Goal: Information Seeking & Learning: Understand process/instructions

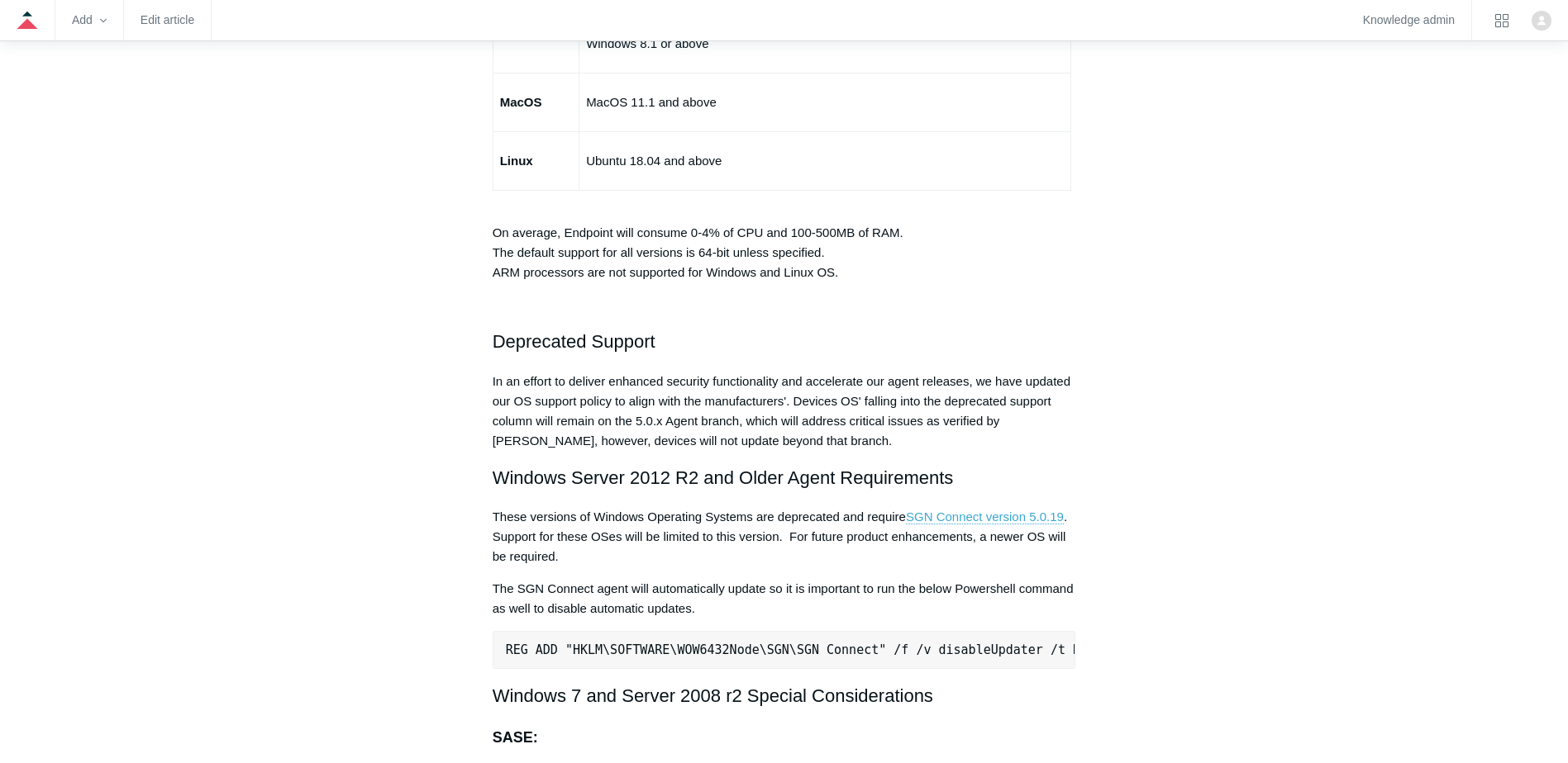
scroll to position [2974, 0]
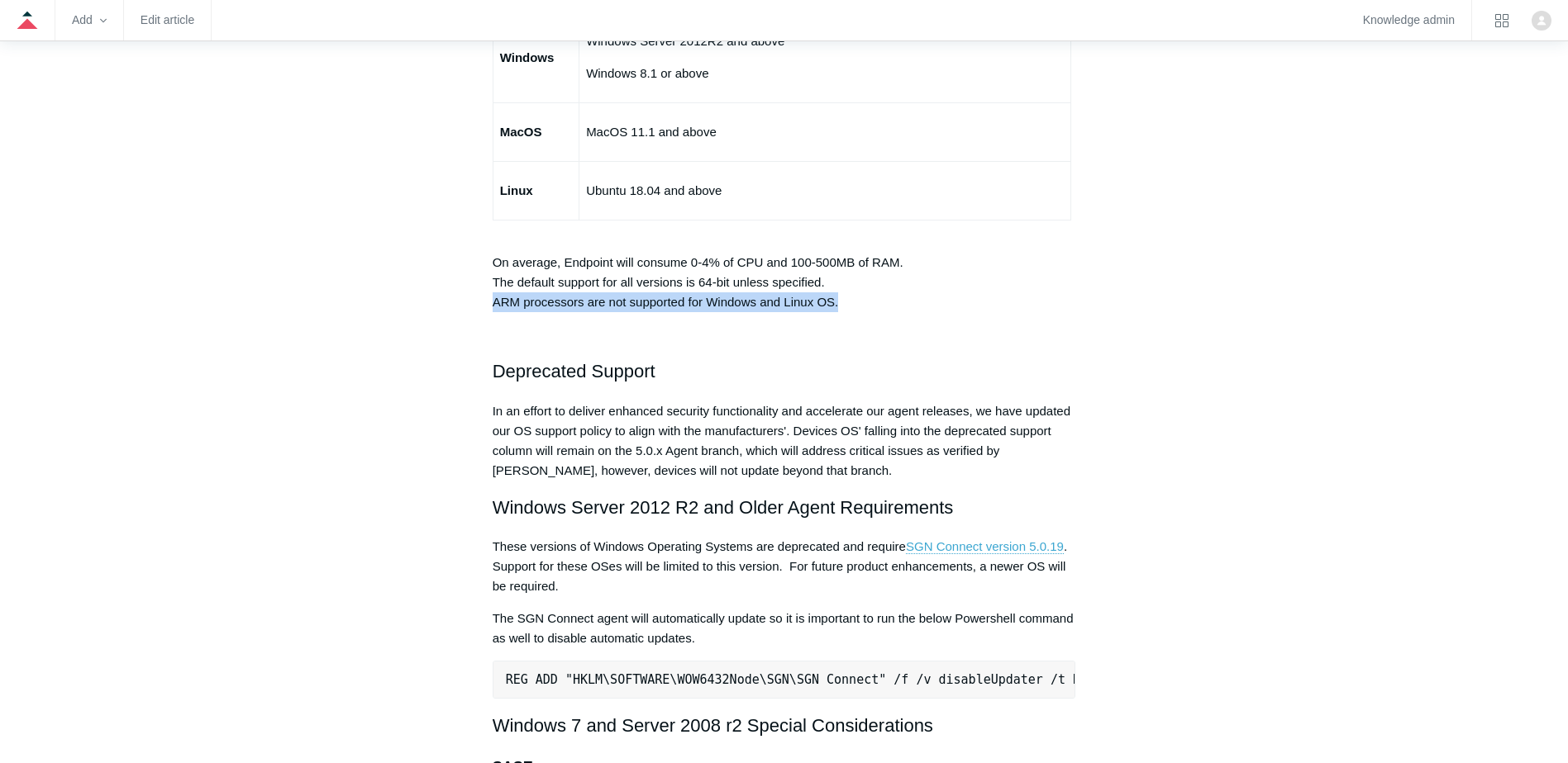
drag, startPoint x: 488, startPoint y: 299, endPoint x: 903, endPoint y: 297, distance: 415.0
click at [903, 297] on article "Minimum Requirements Follow Not yet followed by anyone The SGN Connect Agent ca…" at bounding box center [784, 16] width 633 height 5597
drag, startPoint x: 903, startPoint y: 297, endPoint x: 753, endPoint y: 322, distance: 152.1
drag, startPoint x: 705, startPoint y: 304, endPoint x: 873, endPoint y: 306, distance: 168.0
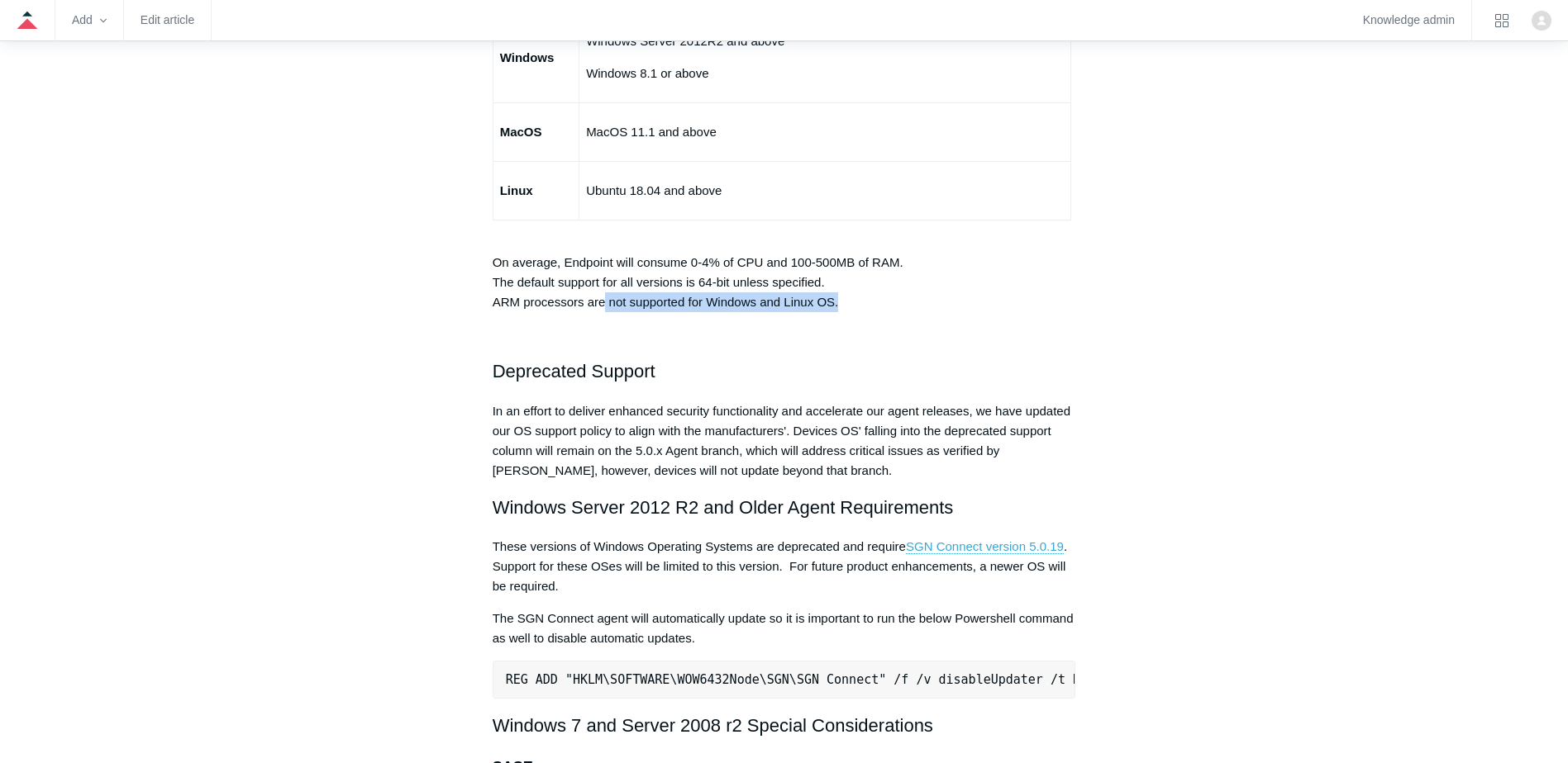
click at [873, 306] on p "On average, Endpoint will consume 0-4% of CPU and 100-500MB of RAM. The default…" at bounding box center [784, 273] width 583 height 80
drag, startPoint x: 873, startPoint y: 306, endPoint x: 809, endPoint y: 325, distance: 66.8
click at [828, 331] on p at bounding box center [784, 335] width 583 height 20
drag, startPoint x: 591, startPoint y: 303, endPoint x: 900, endPoint y: 303, distance: 309.0
click at [900, 303] on article "Minimum Requirements Follow Not yet followed by anyone The SGN Connect Agent ca…" at bounding box center [784, 16] width 633 height 5597
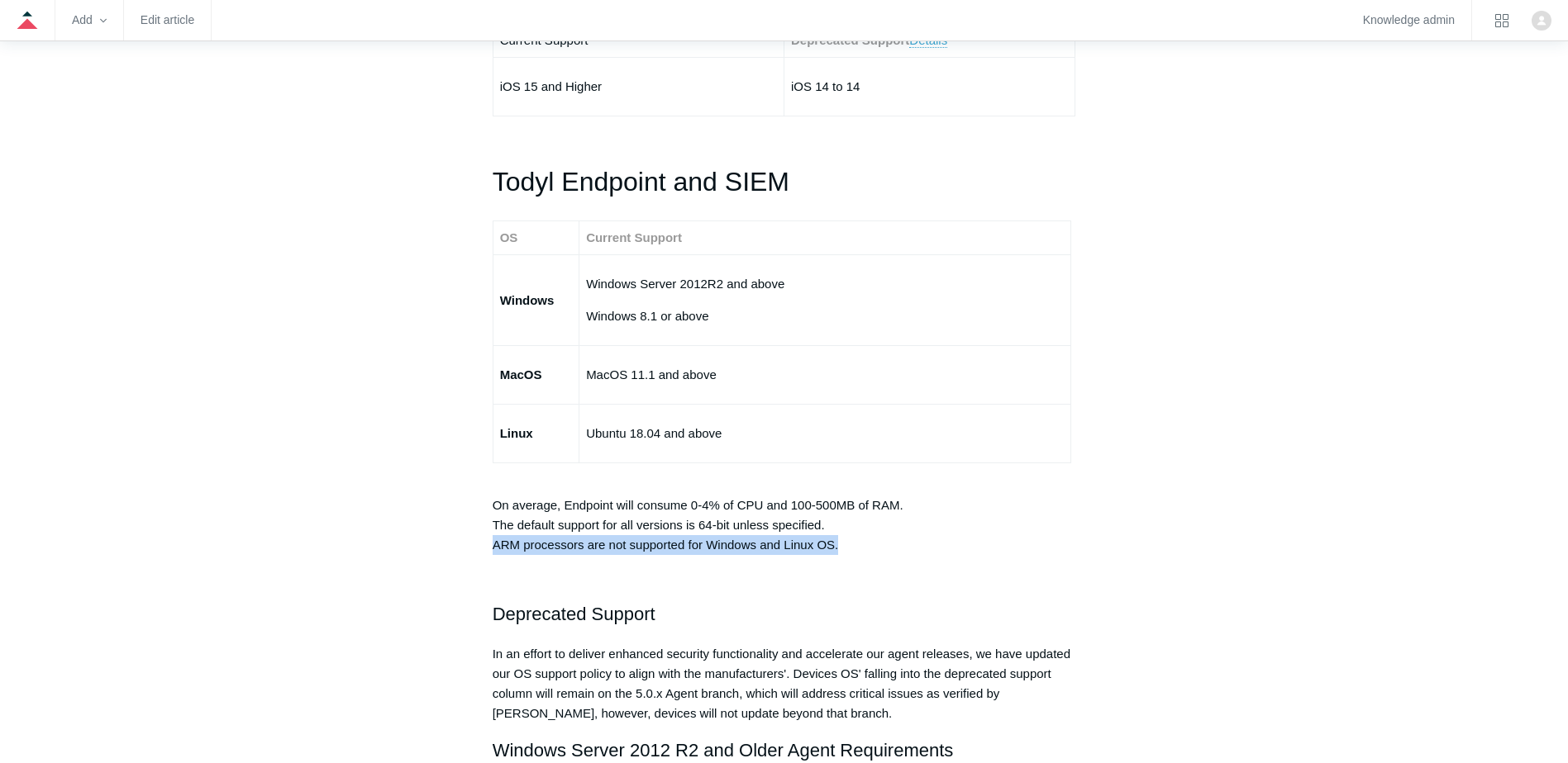
scroll to position [2726, 0]
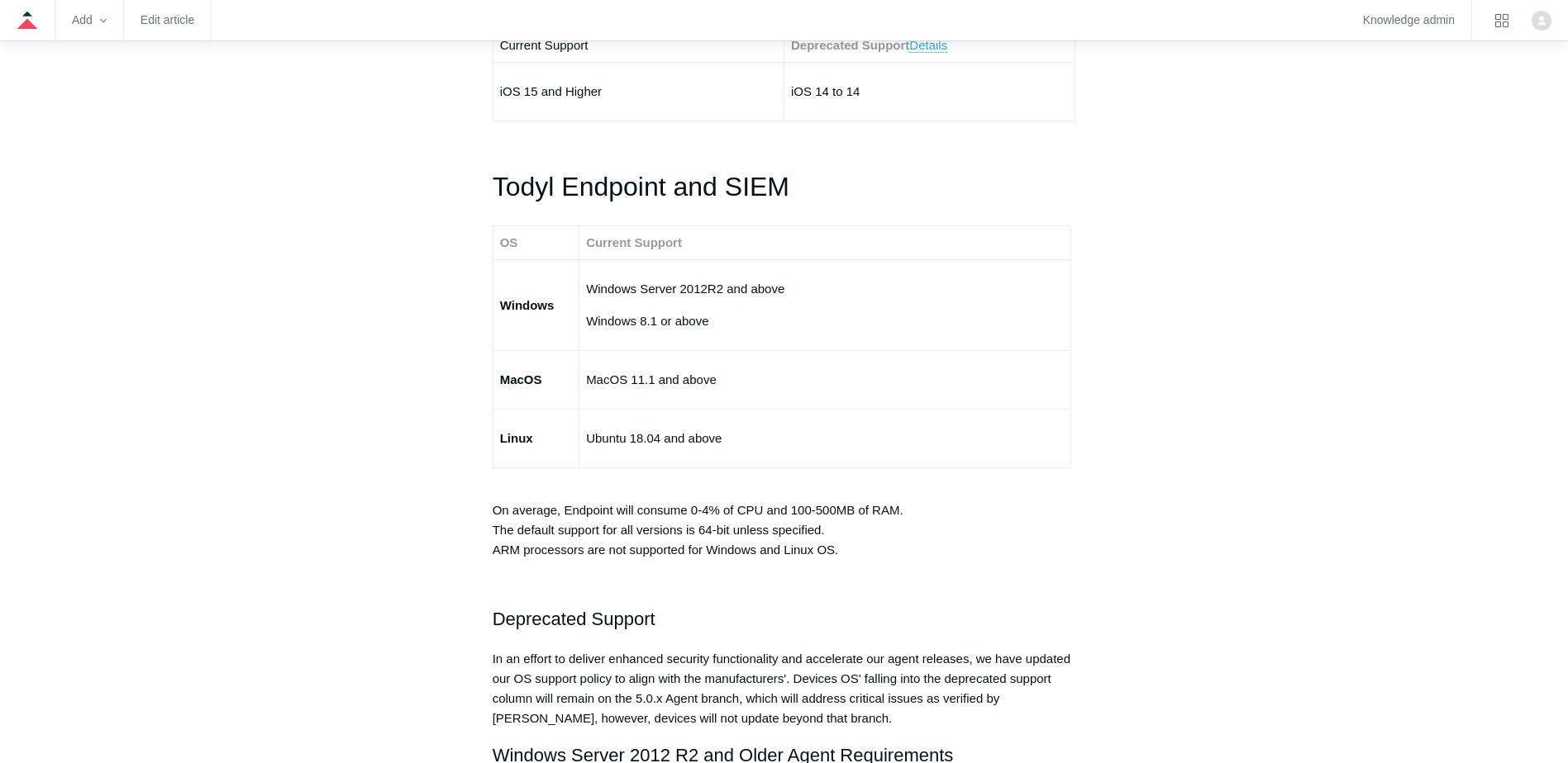
click at [521, 202] on h1 "Todyl Endpoint and SIEM" at bounding box center [784, 187] width 583 height 42
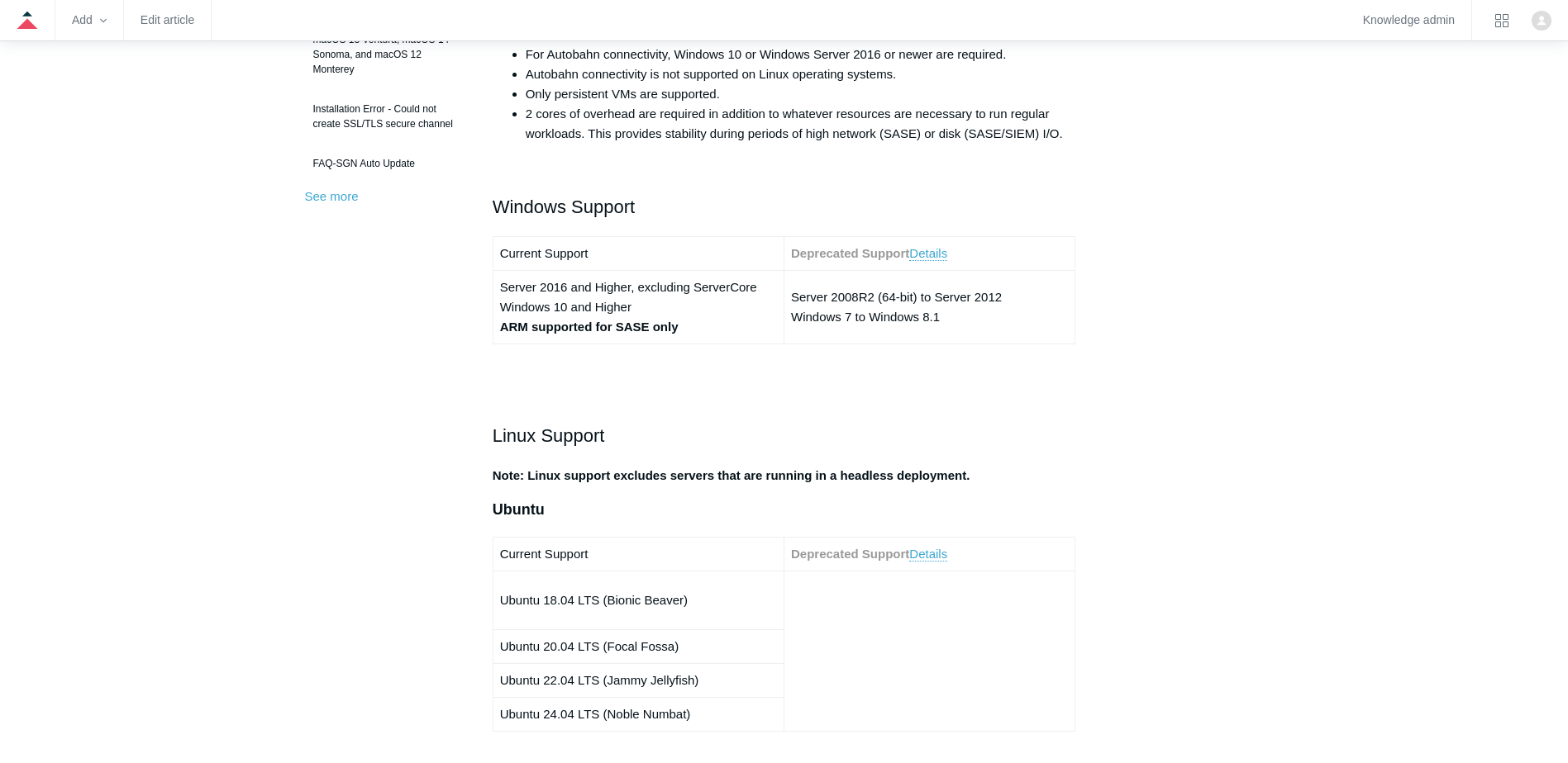
scroll to position [661, 0]
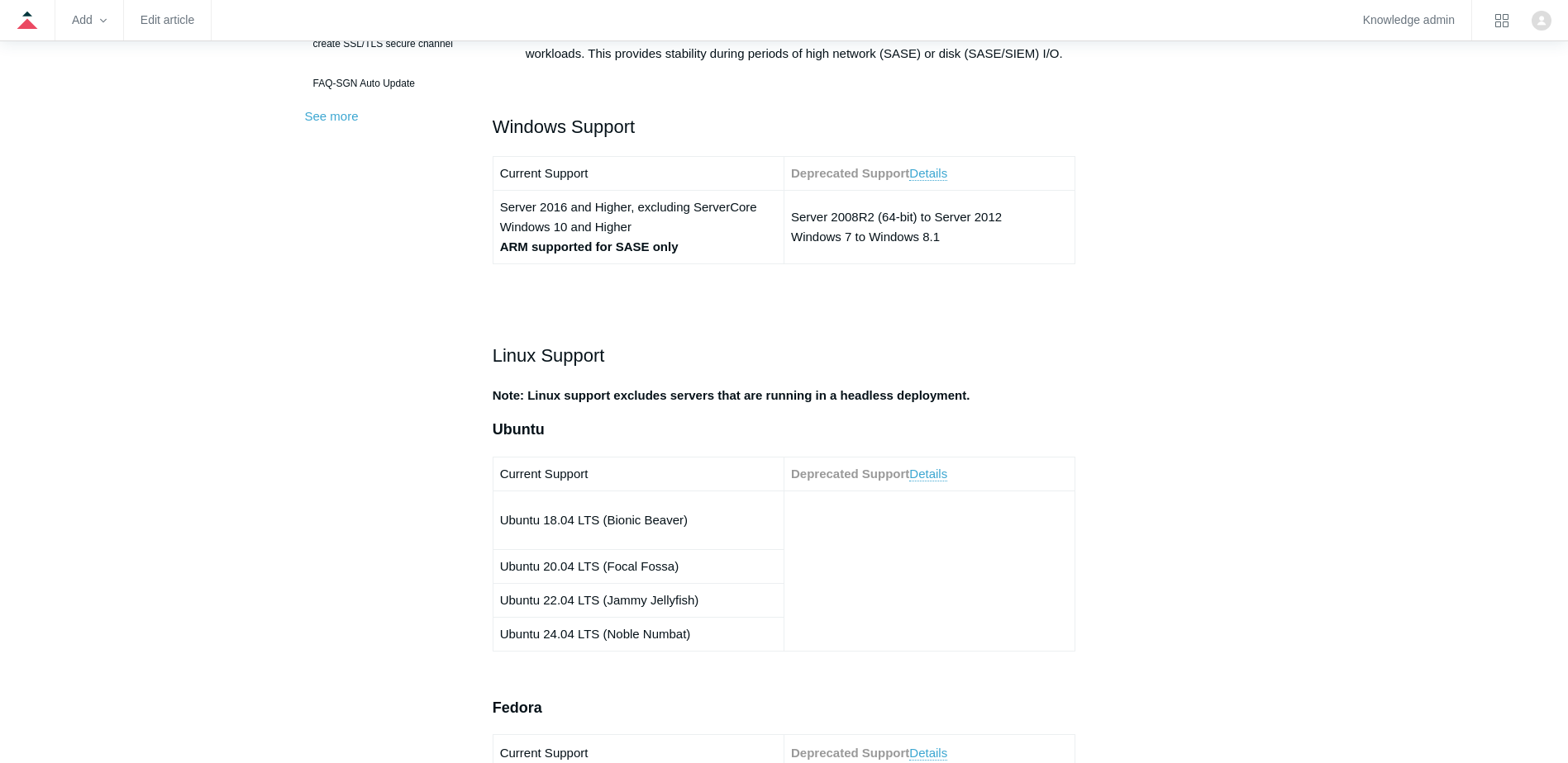
click at [511, 243] on strong "ARM supported for SASE only" at bounding box center [589, 246] width 178 height 14
drag, startPoint x: 503, startPoint y: 224, endPoint x: 702, endPoint y: 246, distance: 200.2
click at [702, 246] on td "Server 2016 and Higher, excluding ServerCore Windows 10 and Higher ARM supporte…" at bounding box center [638, 228] width 291 height 73
click at [701, 251] on td "Server 2016 and Higher, excluding ServerCore Windows 10 and Higher ARM supporte…" at bounding box center [638, 228] width 291 height 73
drag, startPoint x: 701, startPoint y: 251, endPoint x: 498, endPoint y: 228, distance: 204.3
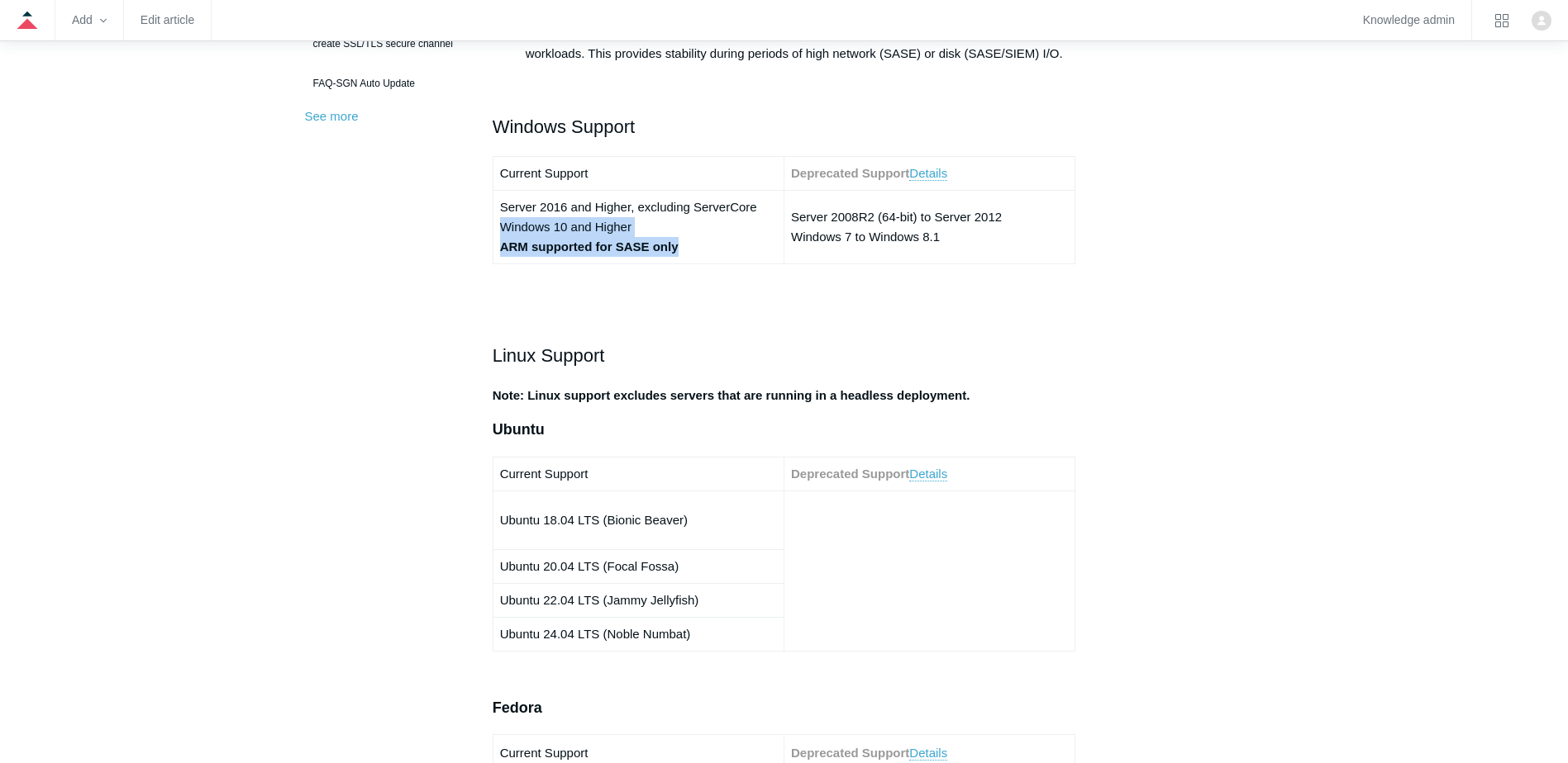
click at [498, 228] on td "Server 2016 and Higher, excluding ServerCore Windows 10 and Higher ARM supporte…" at bounding box center [638, 228] width 291 height 73
drag, startPoint x: 498, startPoint y: 228, endPoint x: 692, endPoint y: 278, distance: 200.3
click at [692, 278] on p at bounding box center [784, 286] width 583 height 20
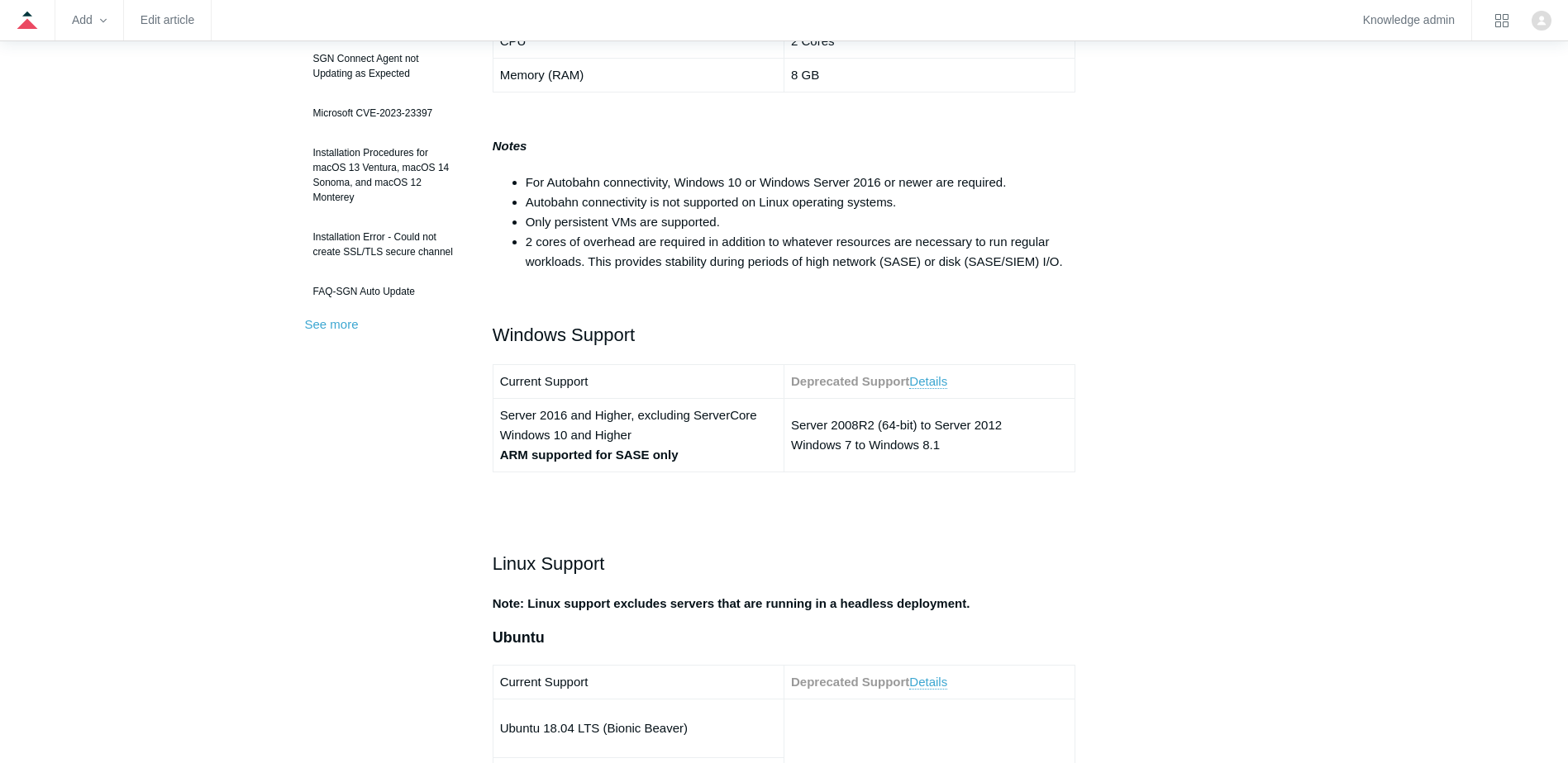
scroll to position [330, 0]
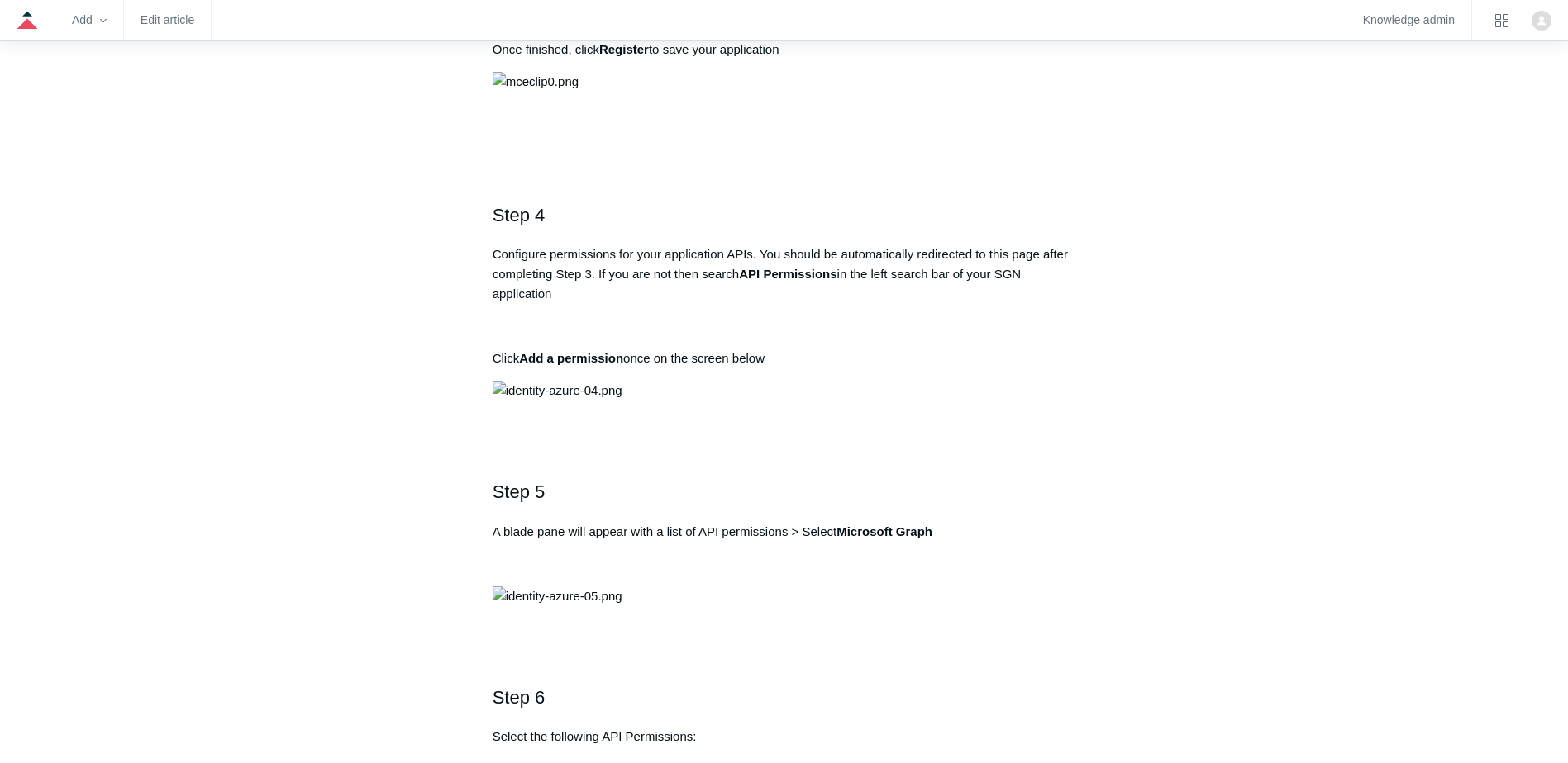
scroll to position [1404, 0]
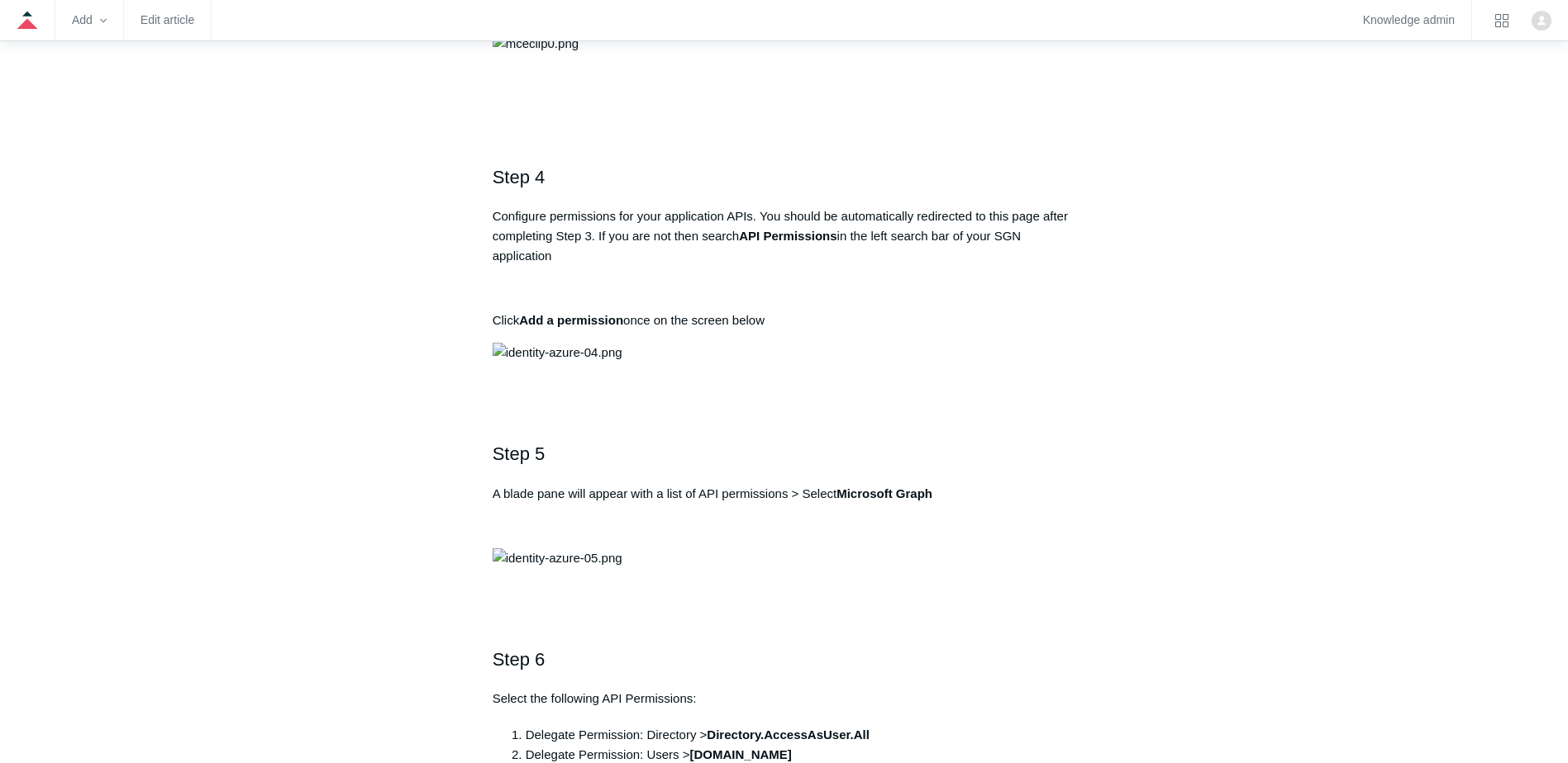
drag, startPoint x: 735, startPoint y: 382, endPoint x: 826, endPoint y: 382, distance: 91.0
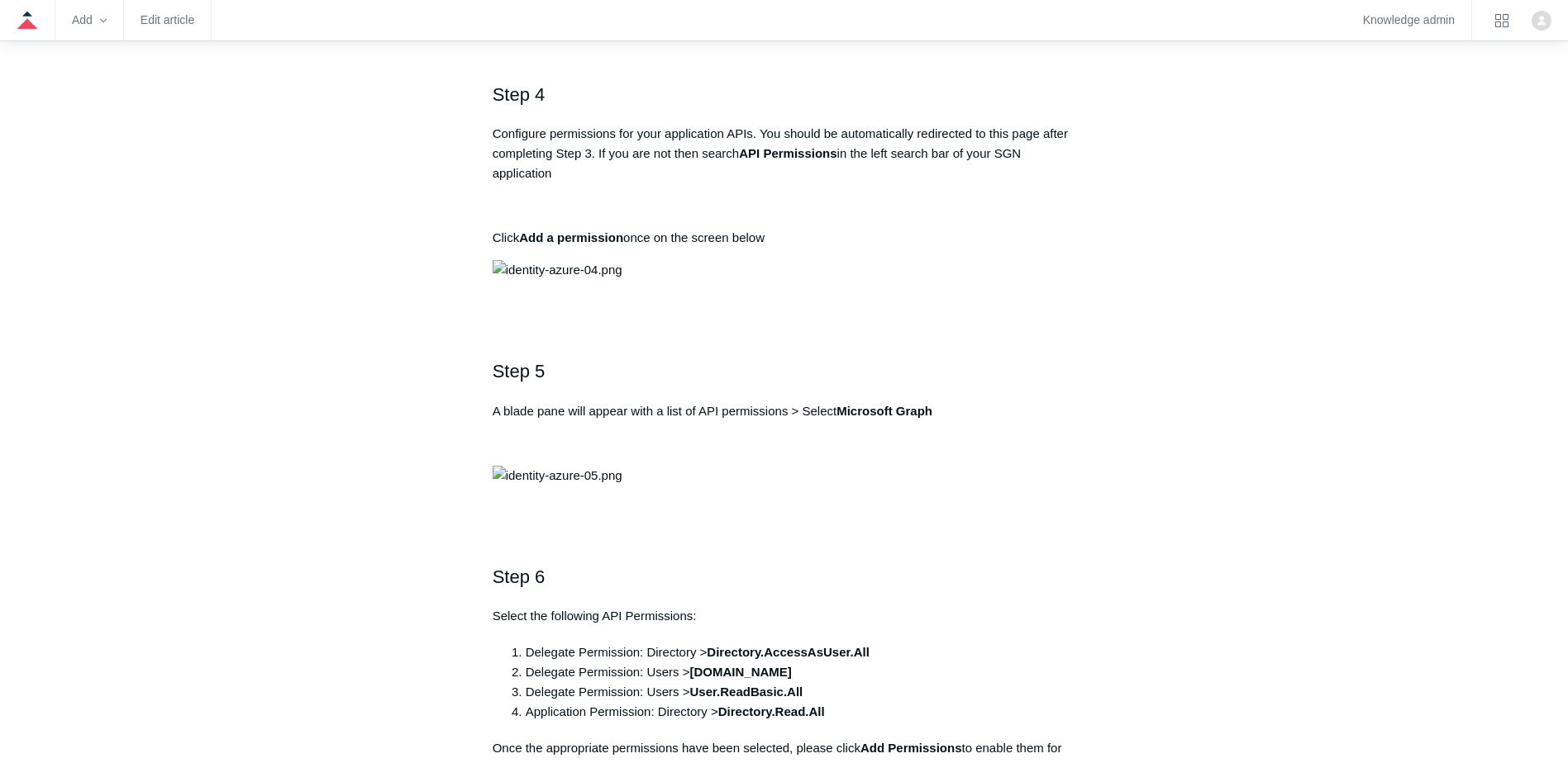
scroll to position [1652, 0]
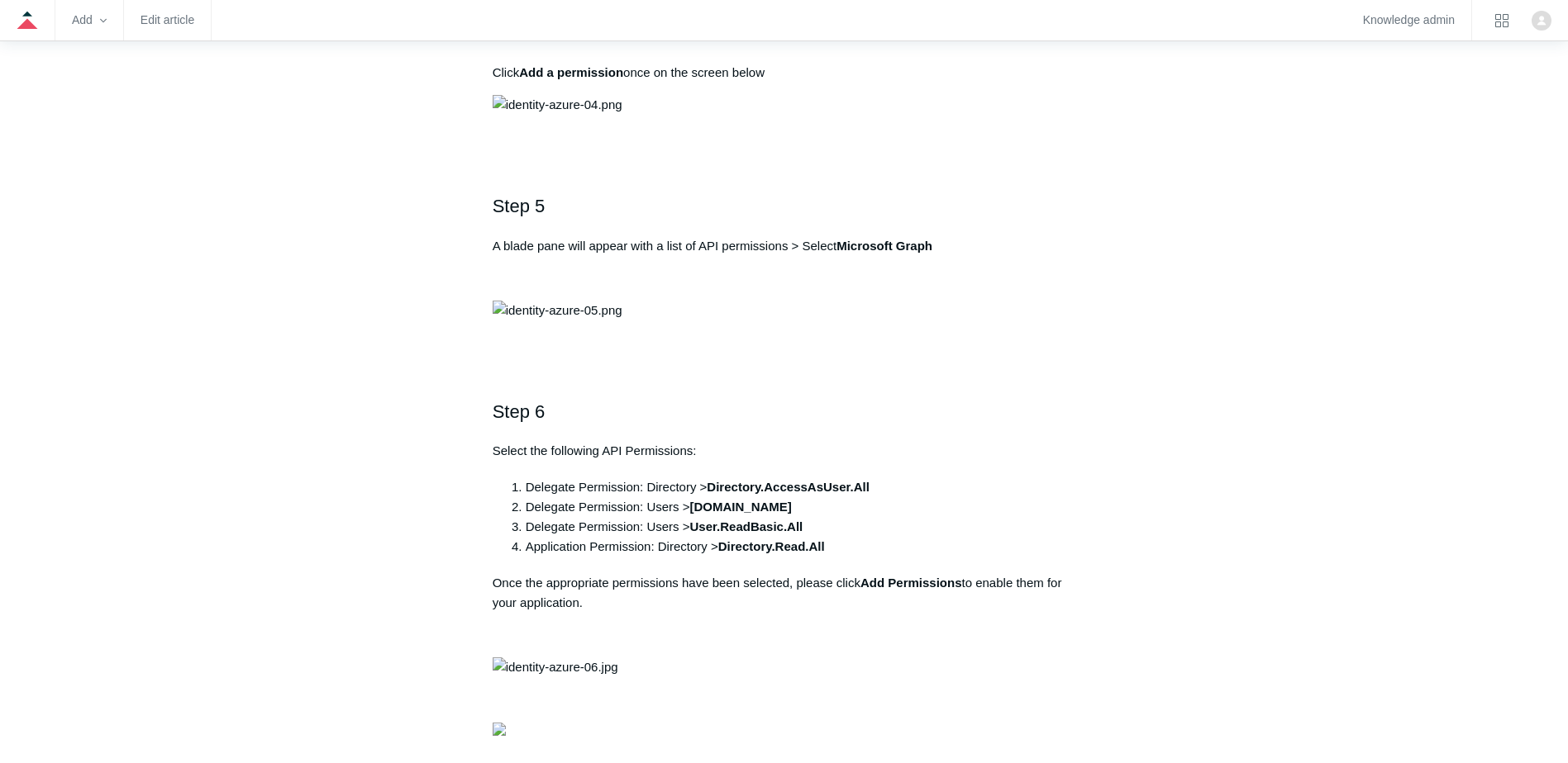
drag, startPoint x: 520, startPoint y: 247, endPoint x: 881, endPoint y: 249, distance: 361.0
drag, startPoint x: 881, startPoint y: 249, endPoint x: 760, endPoint y: 249, distance: 121.0
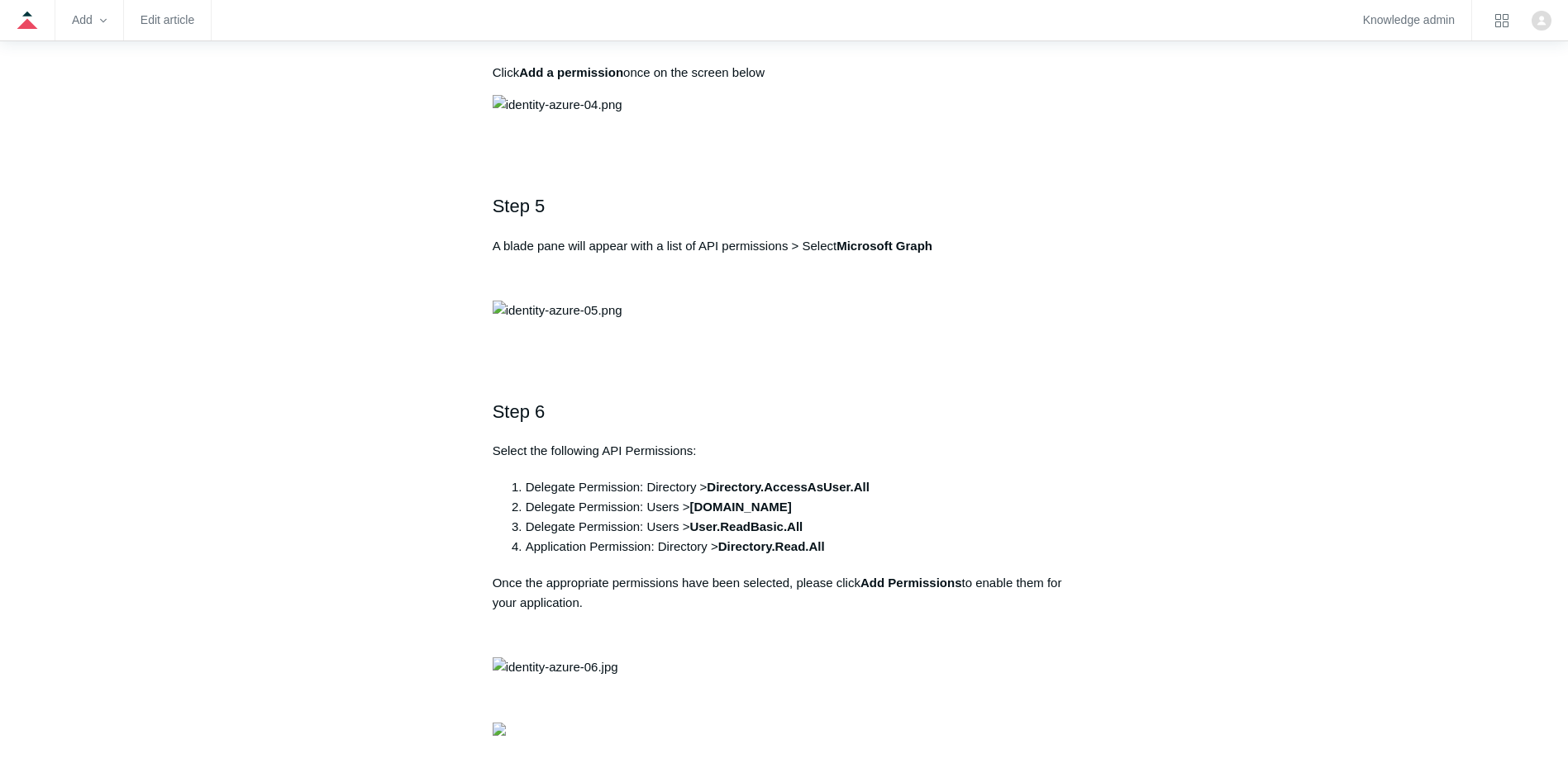
drag, startPoint x: 820, startPoint y: 246, endPoint x: 506, endPoint y: 255, distance: 314.1
drag, startPoint x: 506, startPoint y: 255, endPoint x: 522, endPoint y: 255, distance: 16.0
copy pre "https://auth.todyl.com/v1/login/callback"
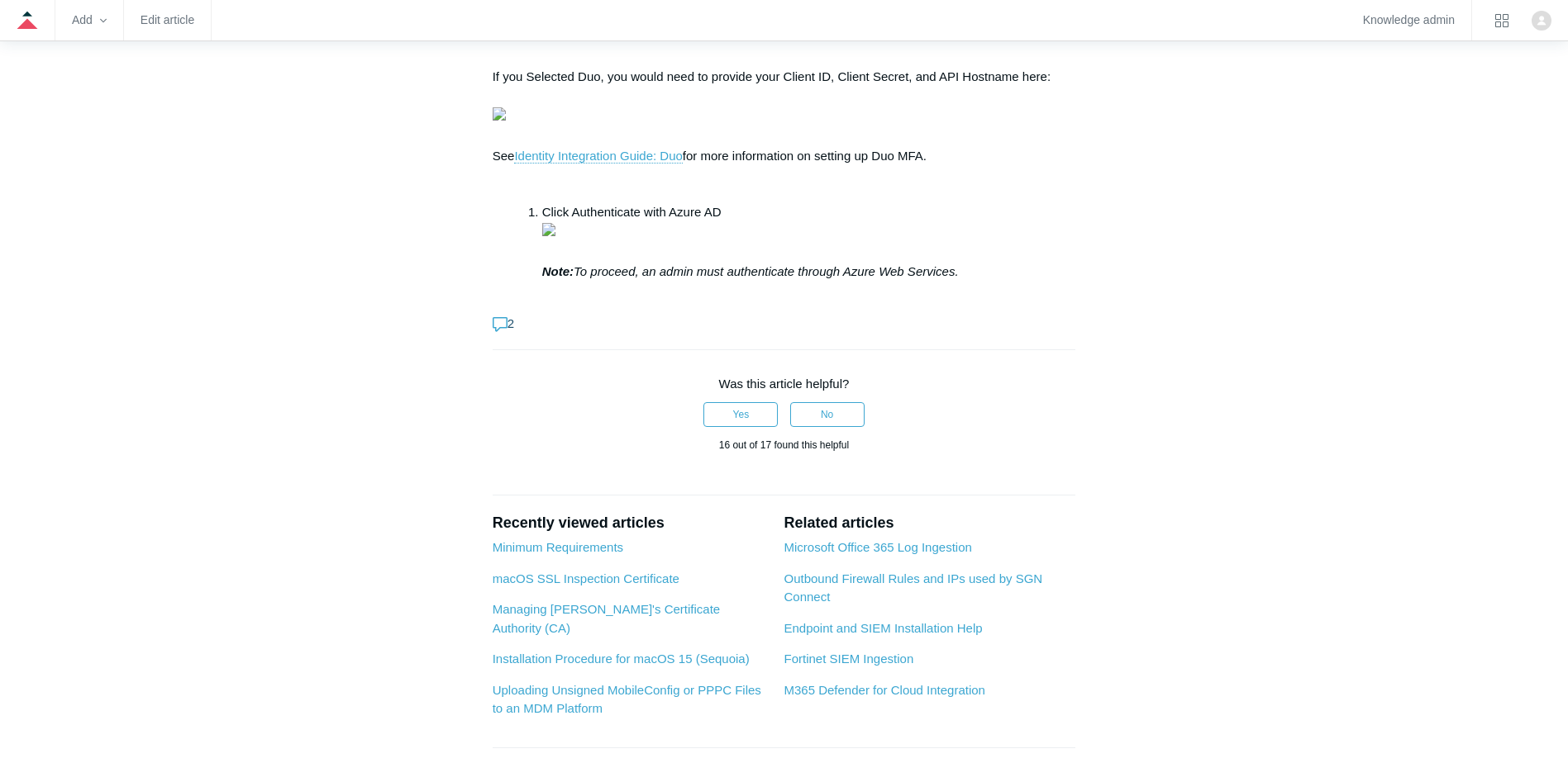
scroll to position [5287, 0]
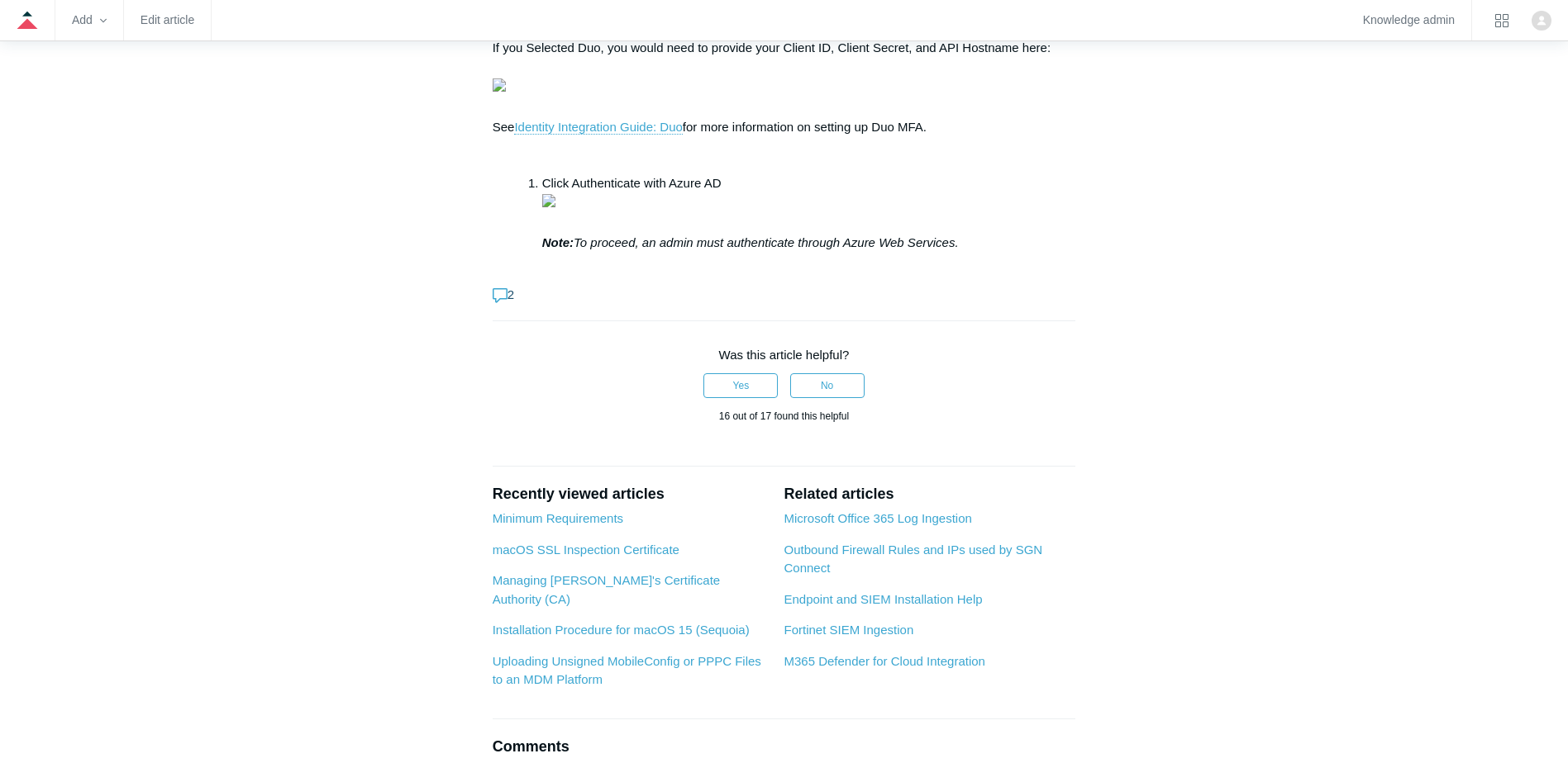
drag, startPoint x: 708, startPoint y: 330, endPoint x: 818, endPoint y: 367, distance: 116.1
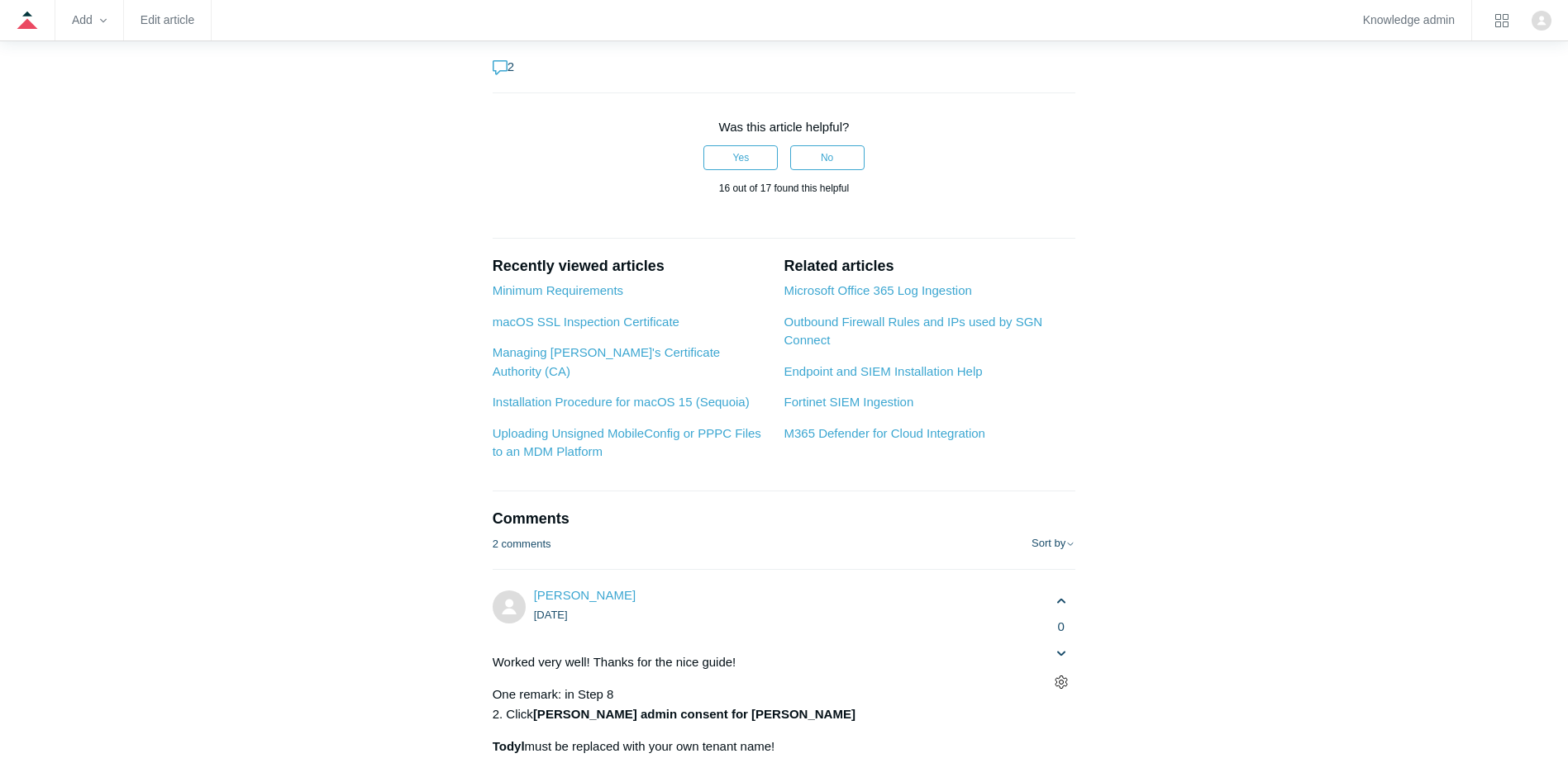
scroll to position [5452, 0]
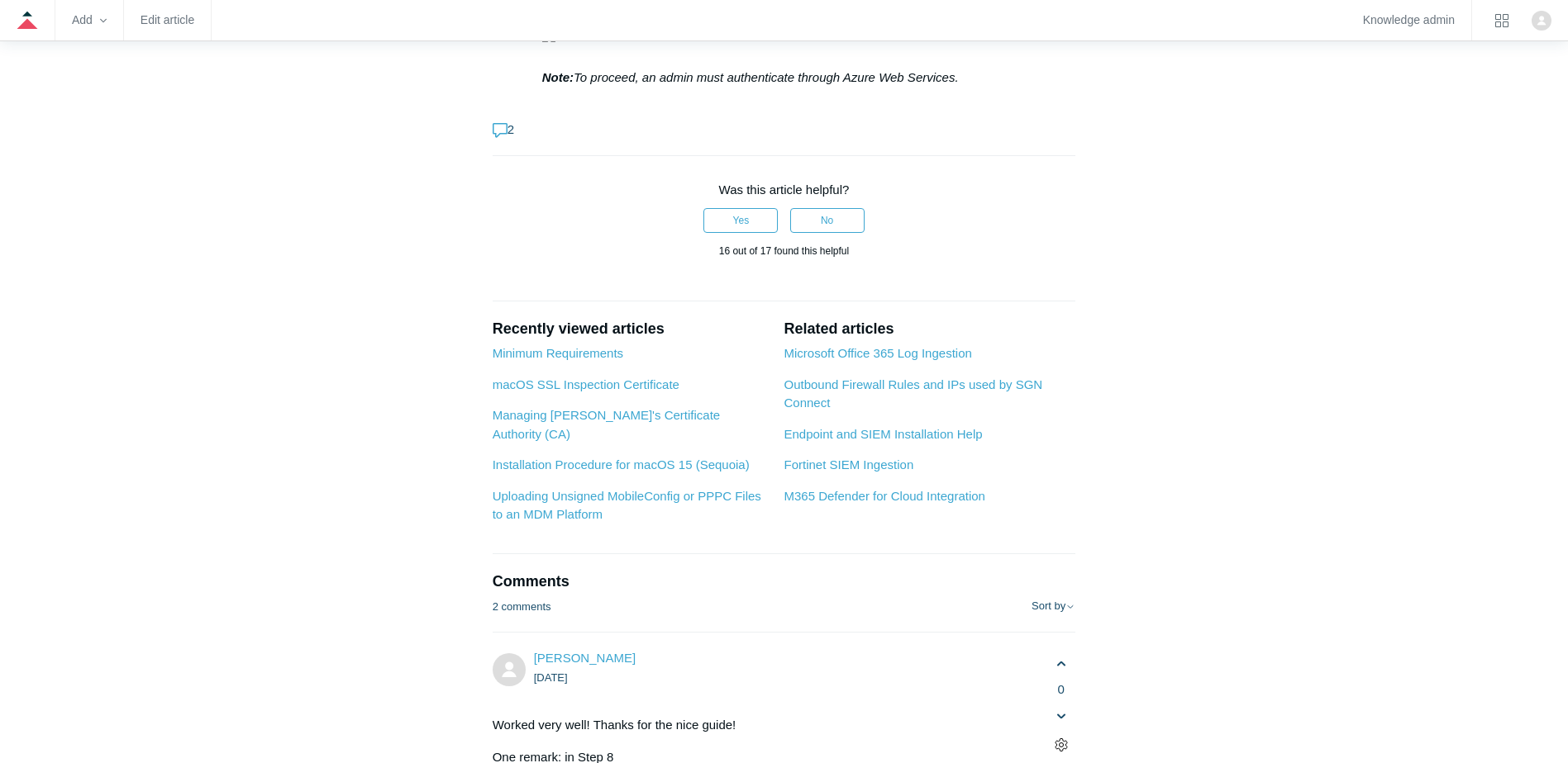
drag, startPoint x: 700, startPoint y: 184, endPoint x: 1033, endPoint y: 210, distance: 334.0
drag, startPoint x: 1033, startPoint y: 210, endPoint x: 780, endPoint y: 214, distance: 253.0
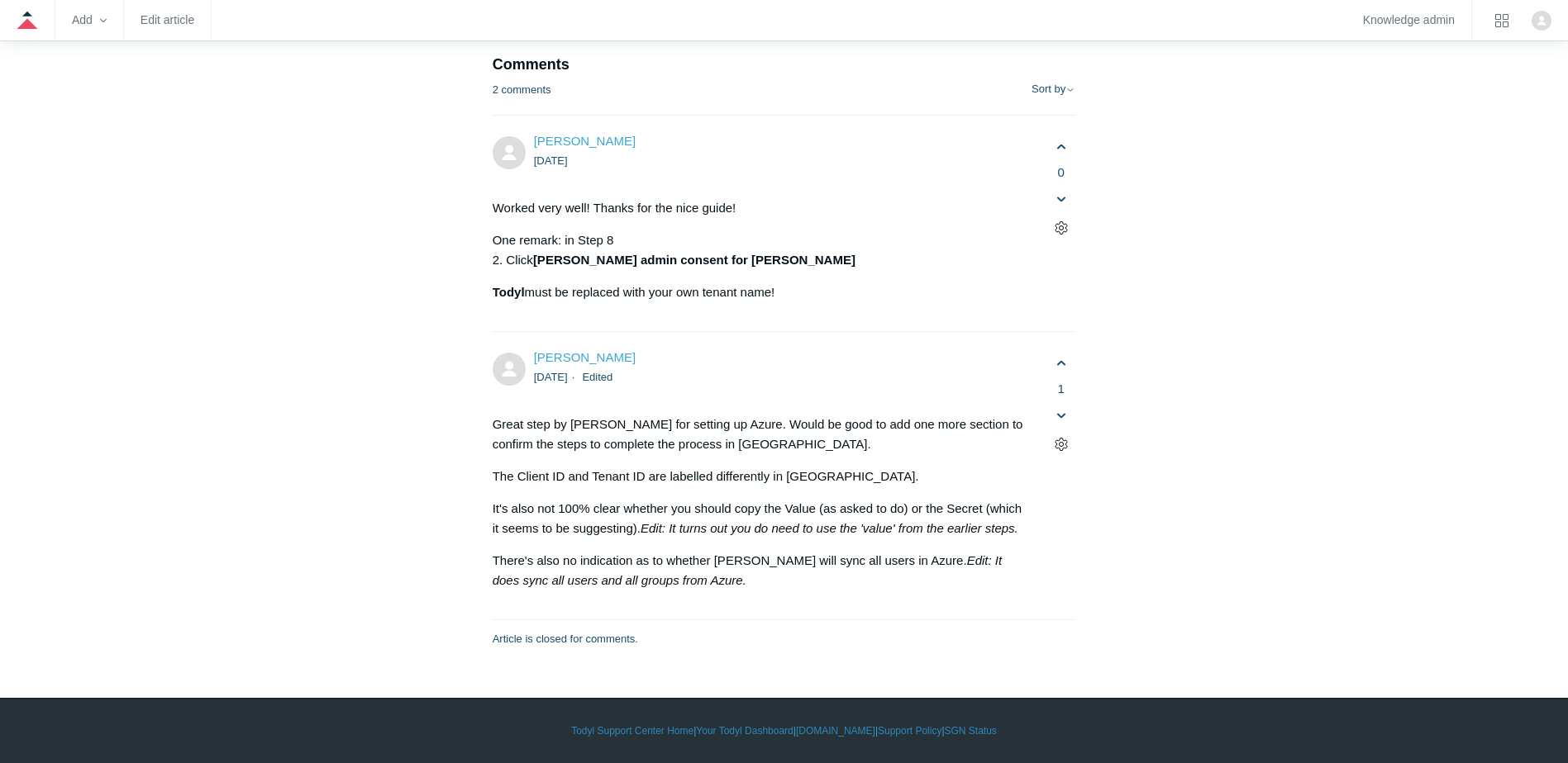
scroll to position [6195, 0]
drag, startPoint x: 492, startPoint y: 230, endPoint x: 1018, endPoint y: 283, distance: 528.7
drag, startPoint x: 1018, startPoint y: 283, endPoint x: 838, endPoint y: 279, distance: 180.0
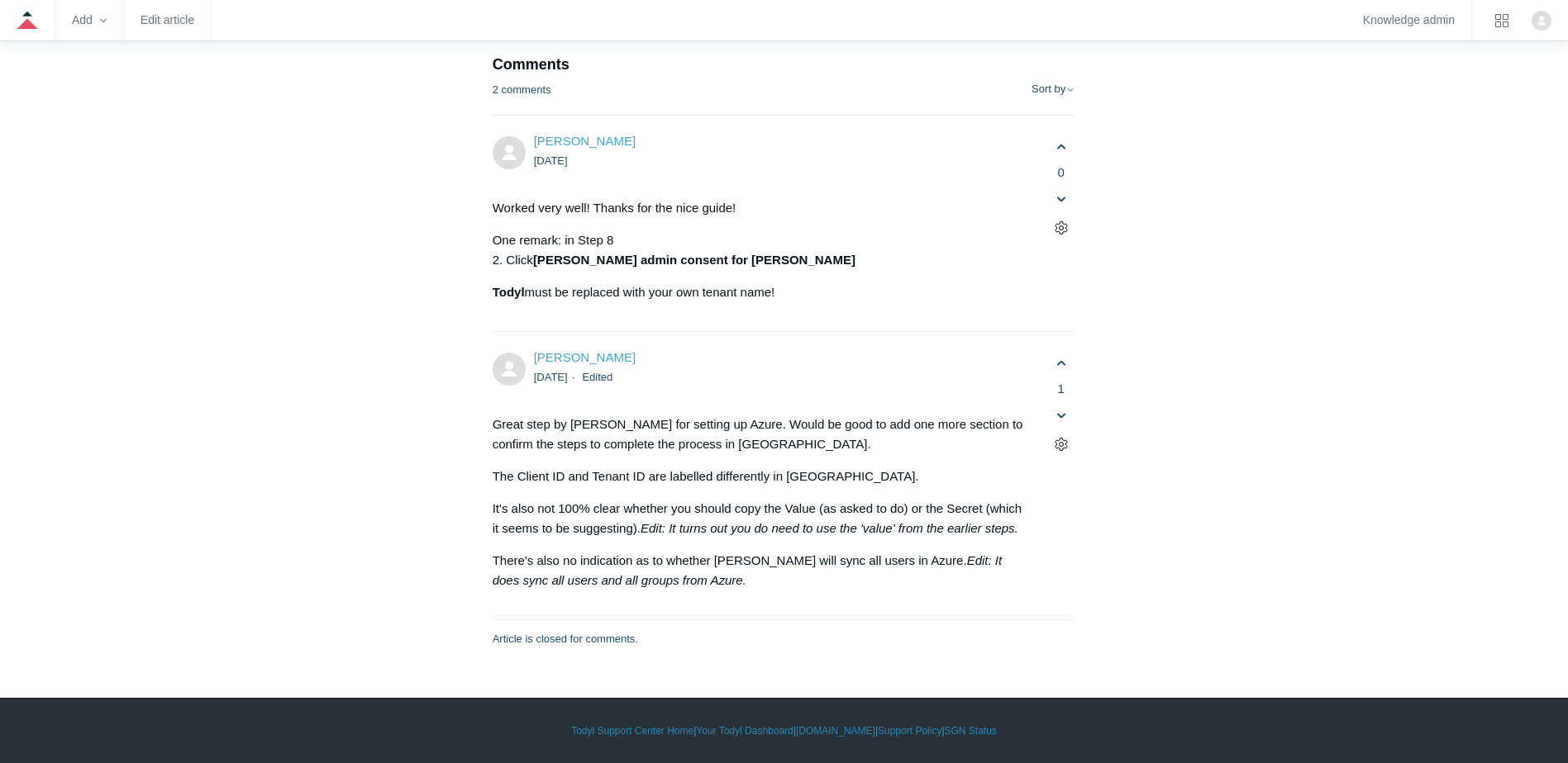
drag, startPoint x: 832, startPoint y: 272, endPoint x: 486, endPoint y: 227, distance: 348.9
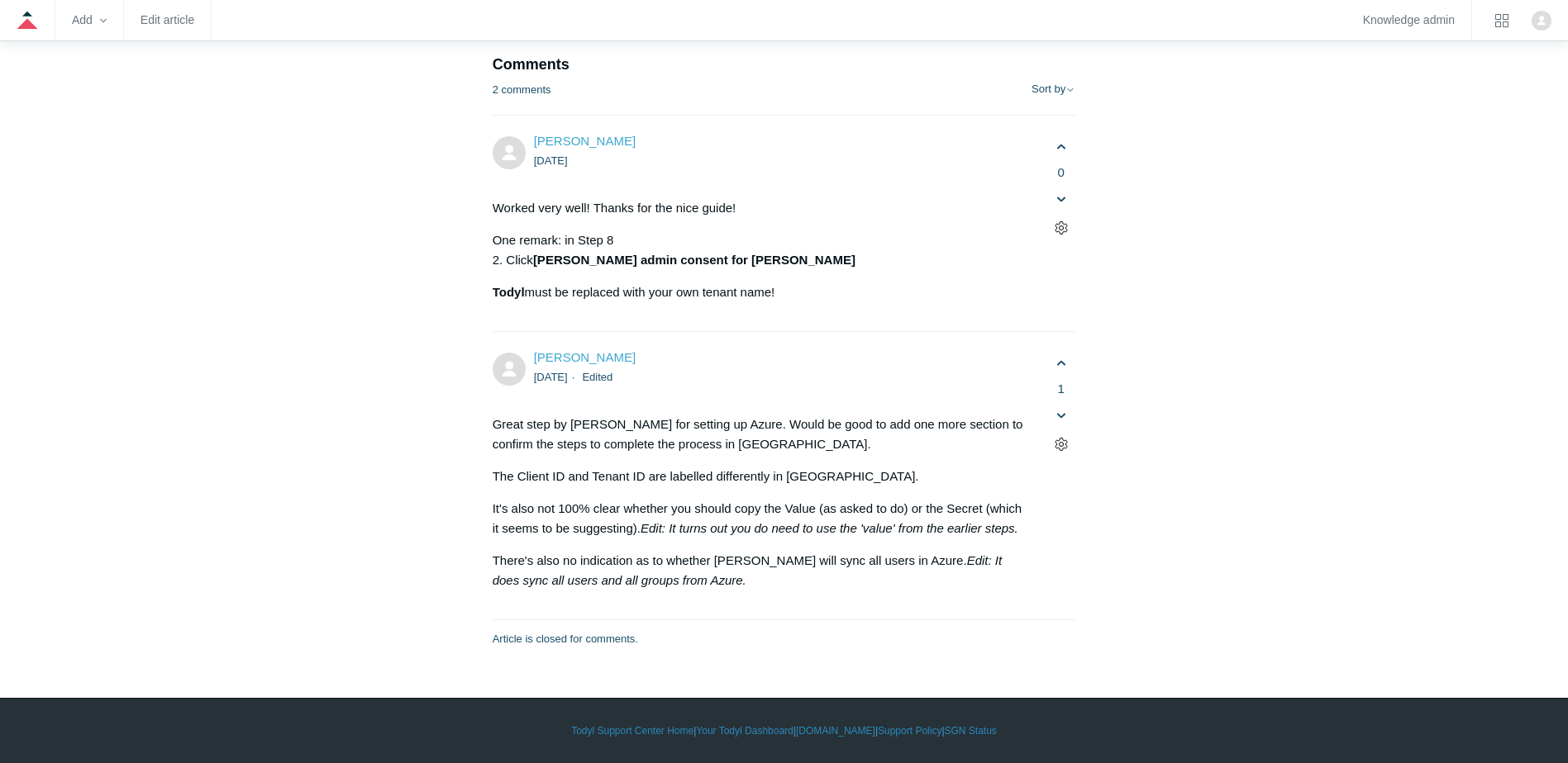
drag, startPoint x: 691, startPoint y: 263, endPoint x: 802, endPoint y: 290, distance: 114.2
drag, startPoint x: 802, startPoint y: 290, endPoint x: 557, endPoint y: 353, distance: 253.0
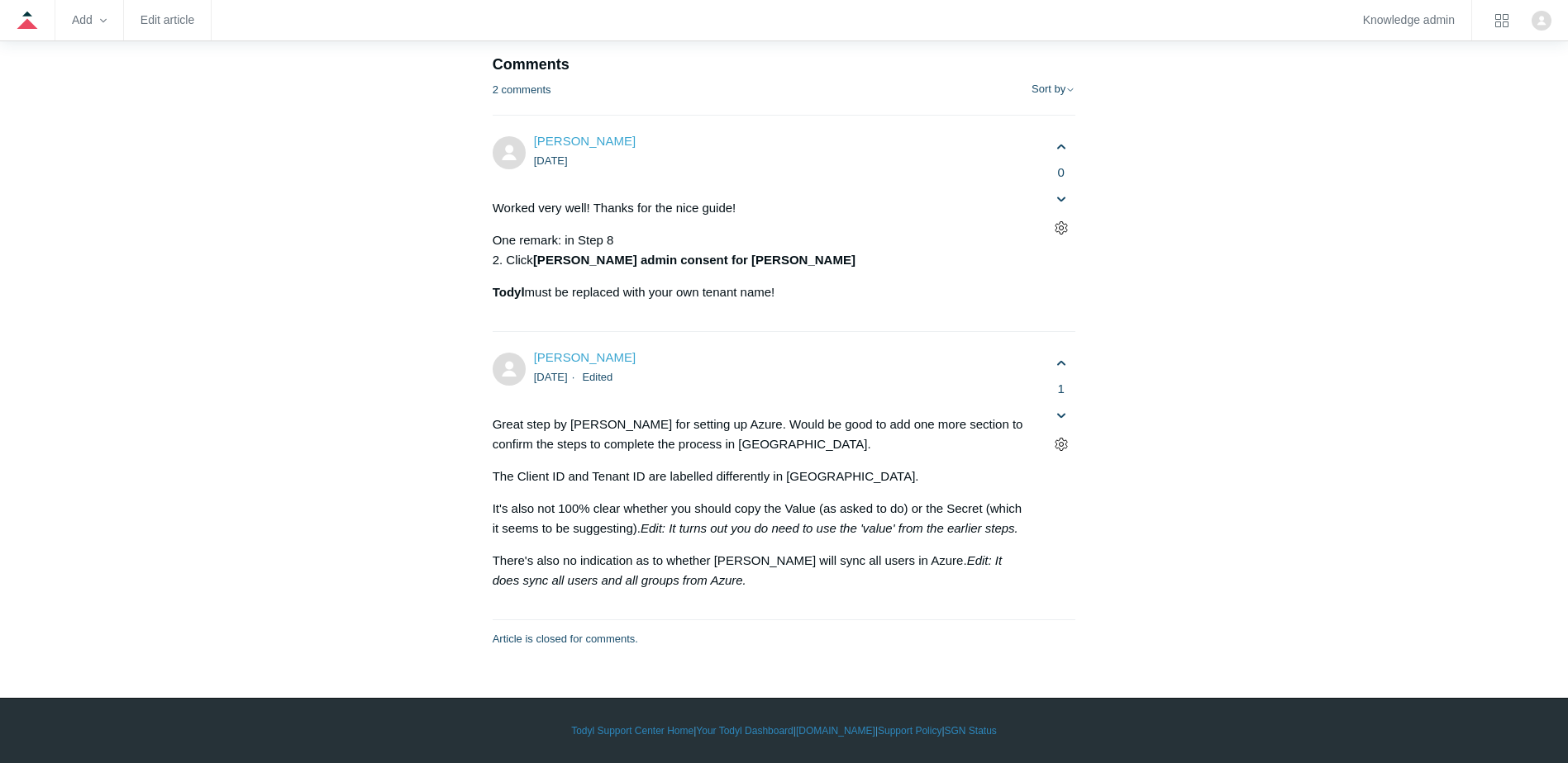
drag, startPoint x: 495, startPoint y: 352, endPoint x: 876, endPoint y: 379, distance: 382.0
drag, startPoint x: 876, startPoint y: 379, endPoint x: 591, endPoint y: 372, distance: 285.1
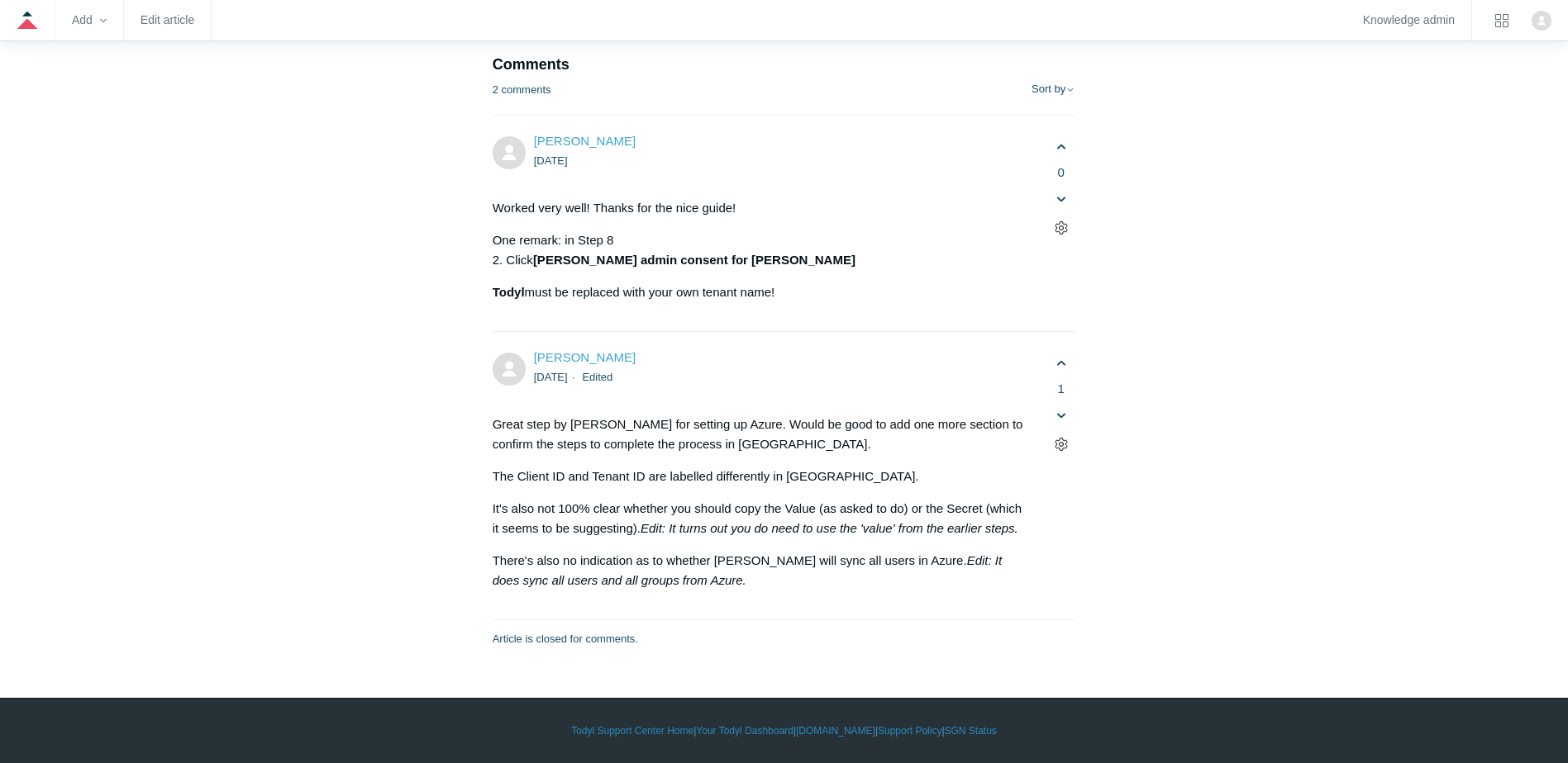
drag, startPoint x: 638, startPoint y: 348, endPoint x: 1000, endPoint y: 352, distance: 362.0
drag, startPoint x: 1000, startPoint y: 352, endPoint x: 876, endPoint y: 373, distance: 125.8
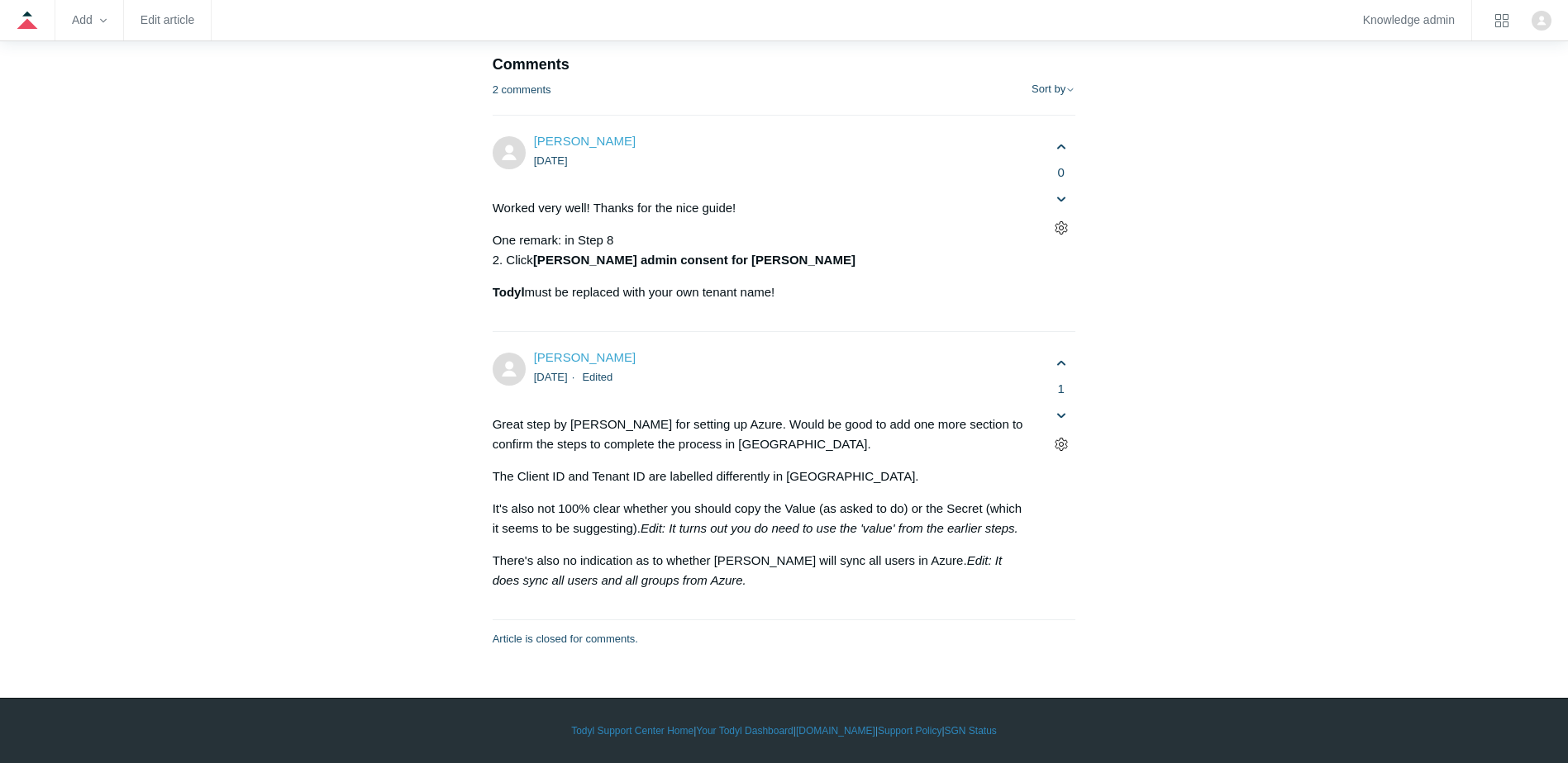
drag, startPoint x: 507, startPoint y: 379, endPoint x: 476, endPoint y: 334, distance: 54.6
drag, startPoint x: 654, startPoint y: 361, endPoint x: 821, endPoint y: 376, distance: 167.7
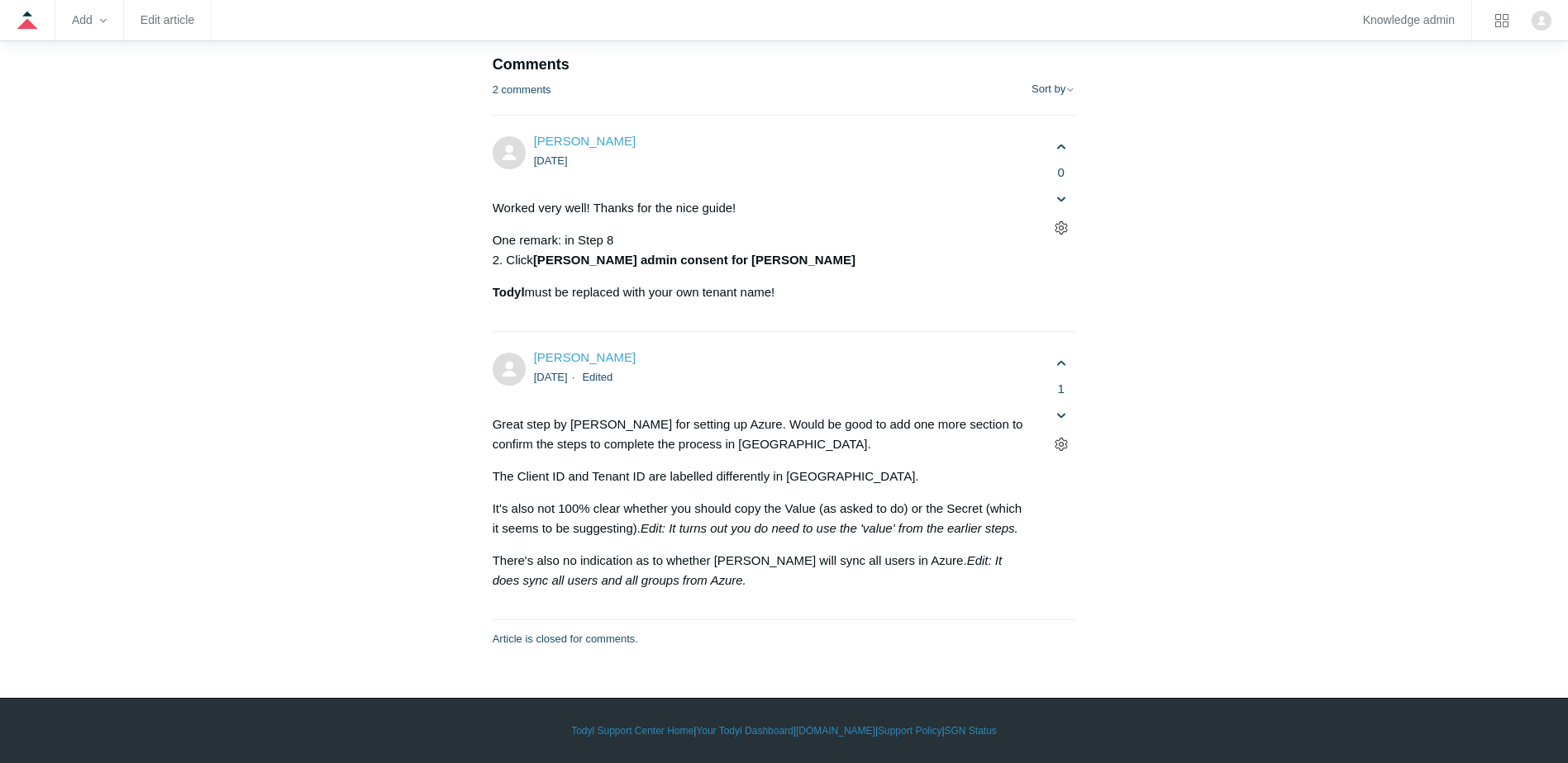
scroll to position [6608, 0]
drag, startPoint x: 560, startPoint y: 507, endPoint x: 1000, endPoint y: 543, distance: 441.5
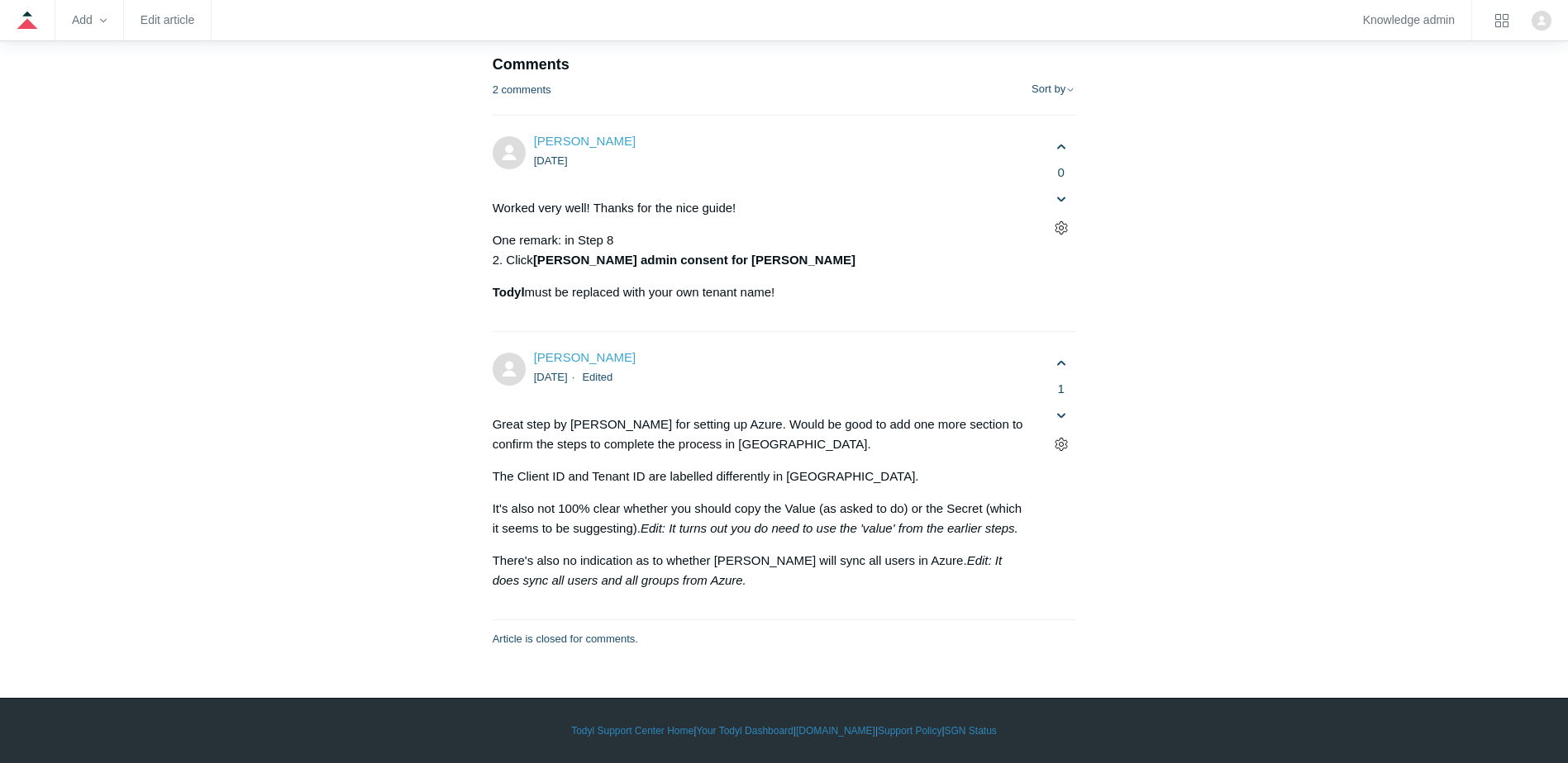
drag, startPoint x: 540, startPoint y: 345, endPoint x: 941, endPoint y: 335, distance: 401.1
drag, startPoint x: 535, startPoint y: 247, endPoint x: 952, endPoint y: 254, distance: 417.1
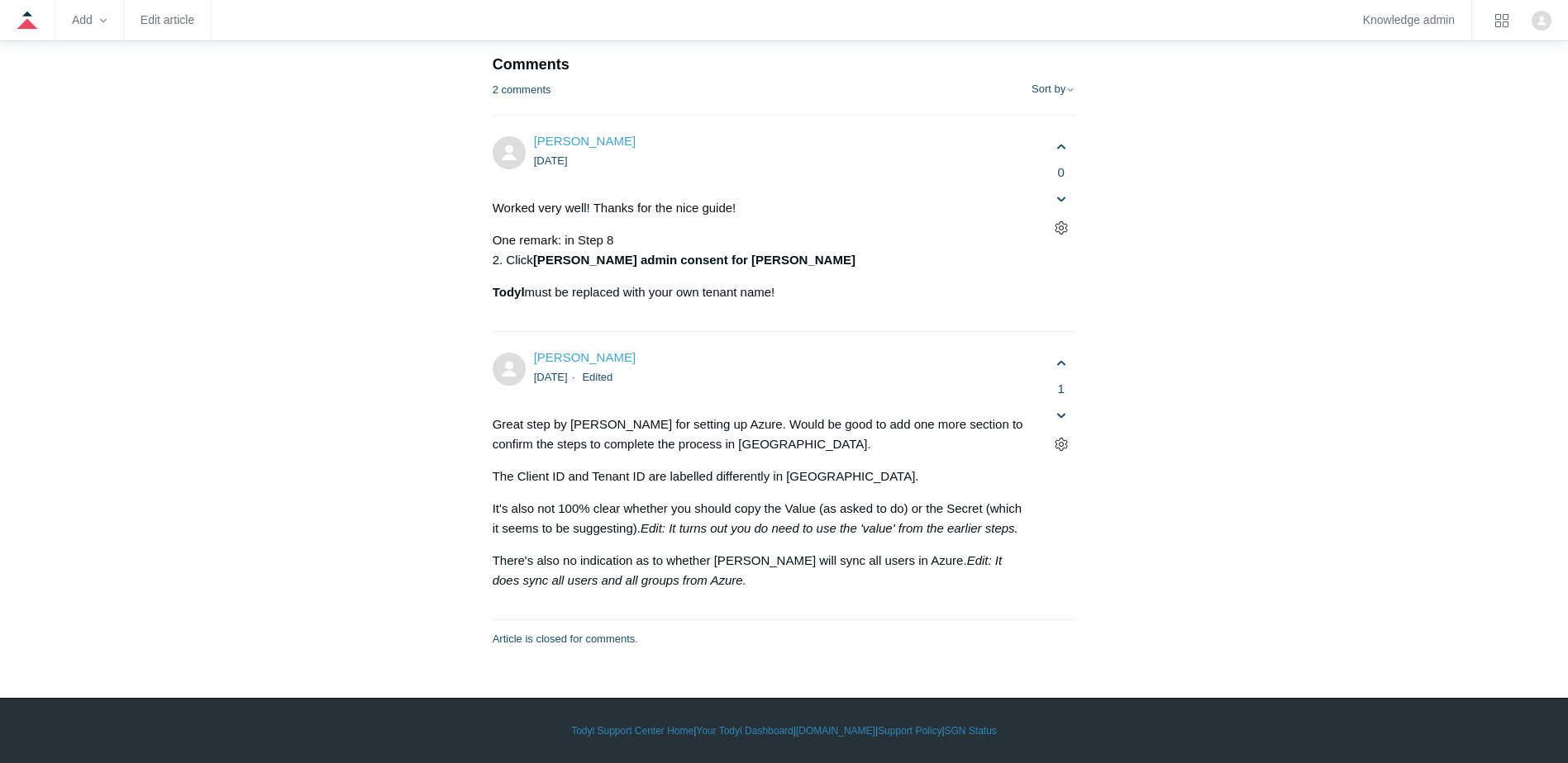
drag, startPoint x: 523, startPoint y: 165, endPoint x: 783, endPoint y: 176, distance: 260.2
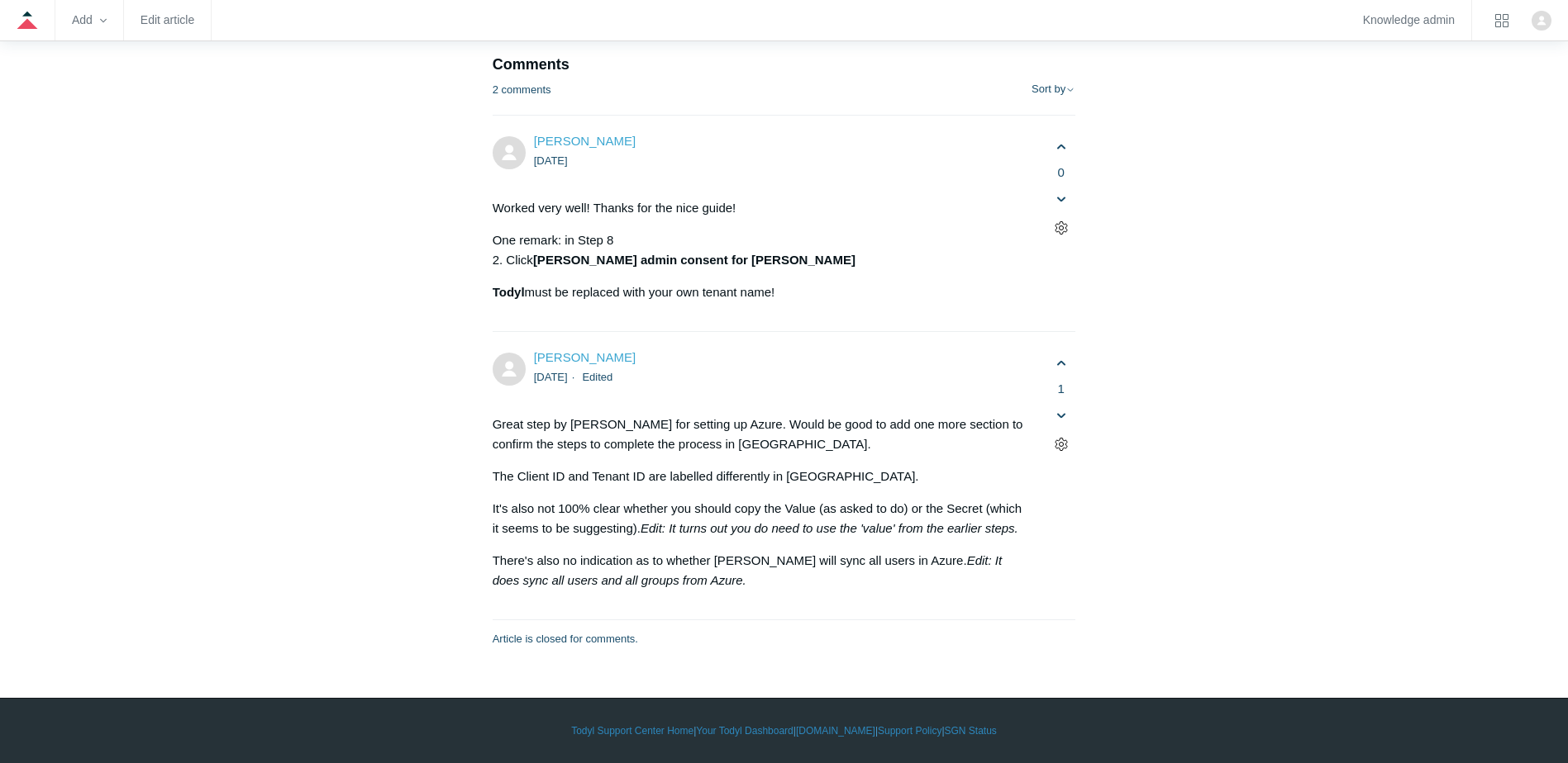
drag, startPoint x: 783, startPoint y: 176, endPoint x: 766, endPoint y: 170, distance: 18.0
drag, startPoint x: 698, startPoint y: 140, endPoint x: 1080, endPoint y: 158, distance: 382.4
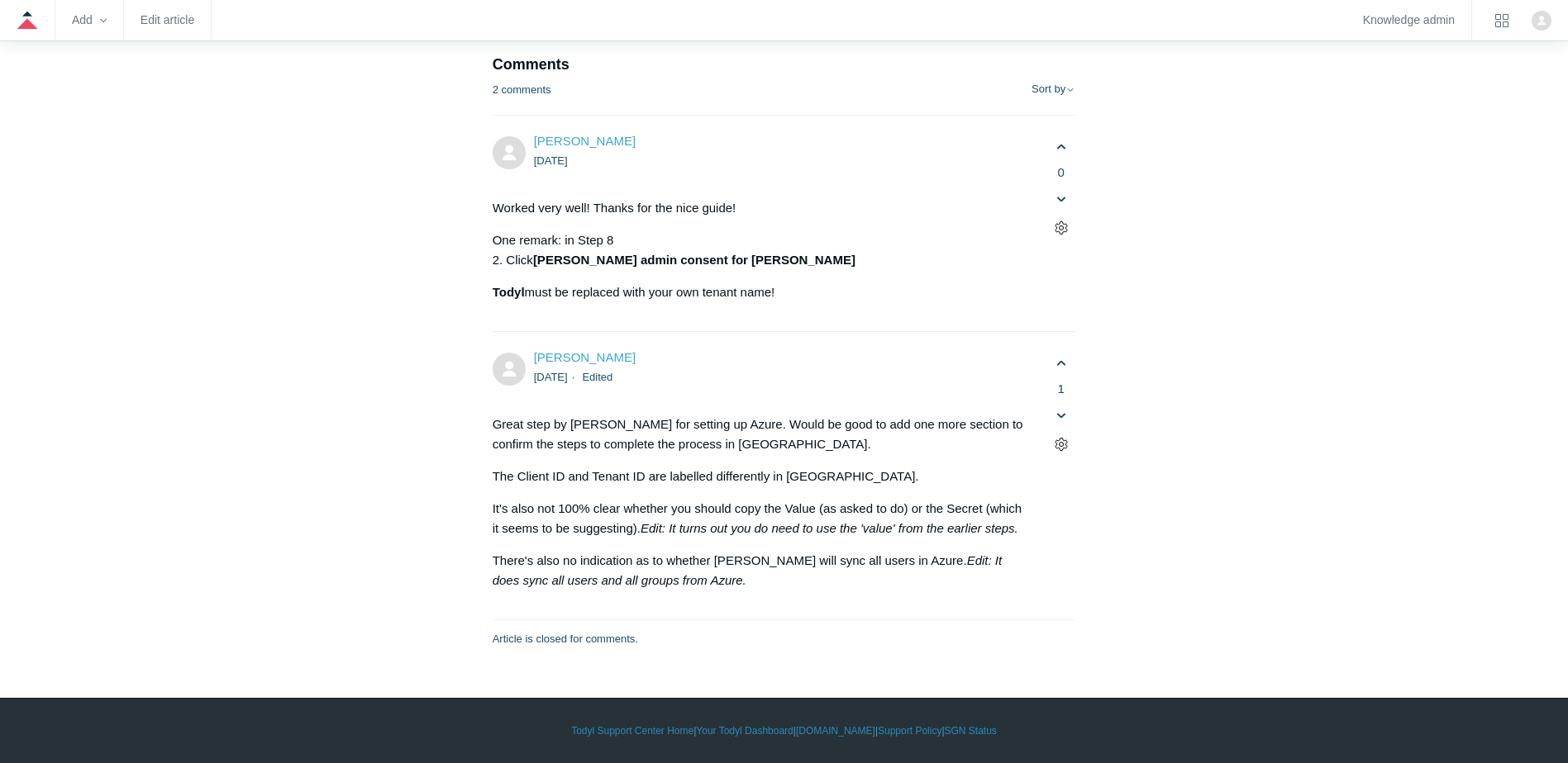
drag, startPoint x: 702, startPoint y: 214, endPoint x: 953, endPoint y: 211, distance: 251.0
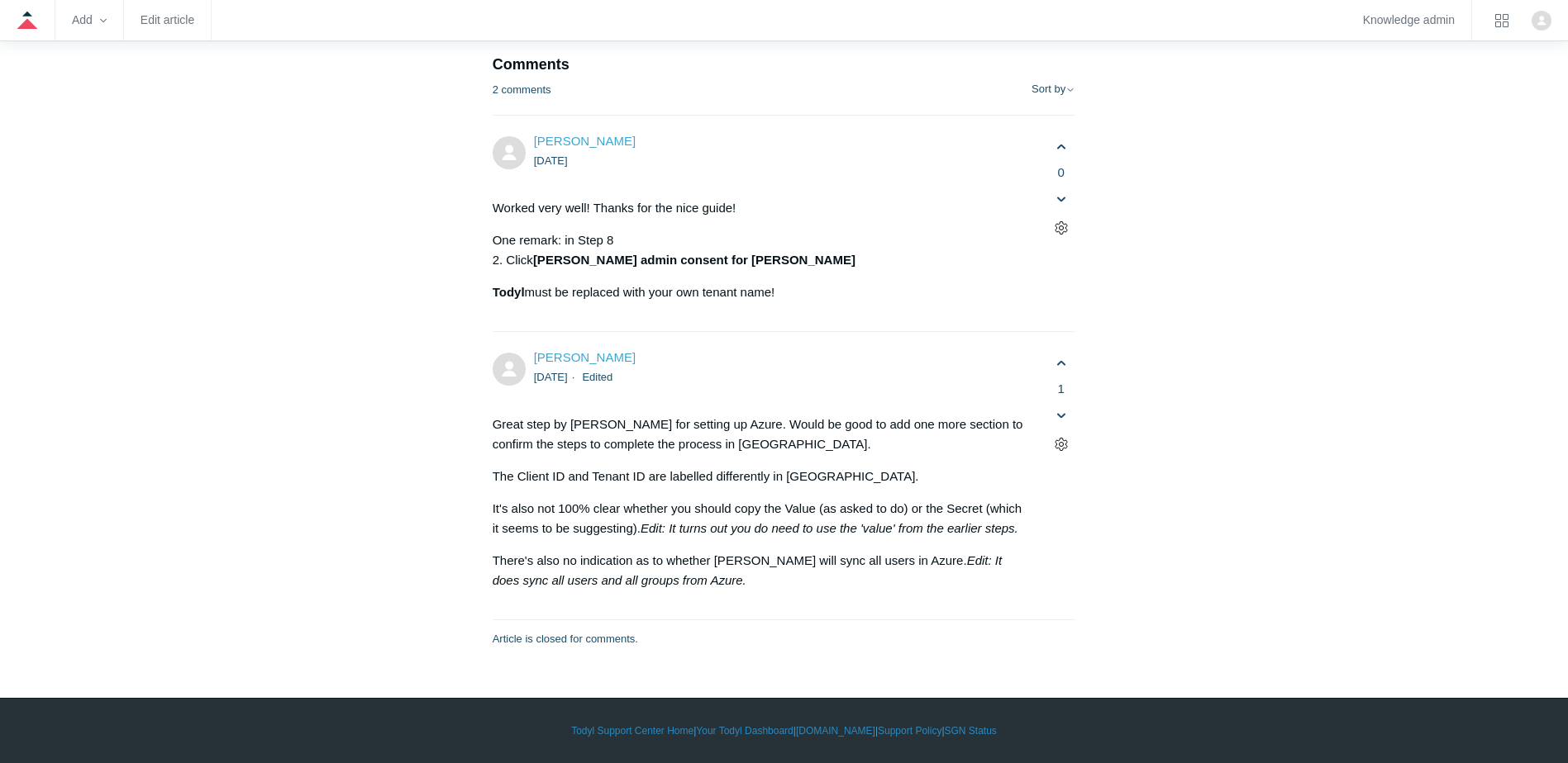
drag, startPoint x: 953, startPoint y: 211, endPoint x: 865, endPoint y: 210, distance: 88.0
drag, startPoint x: 1007, startPoint y: 221, endPoint x: 1027, endPoint y: 221, distance: 20.0
drag, startPoint x: 1027, startPoint y: 221, endPoint x: 741, endPoint y: 249, distance: 287.4
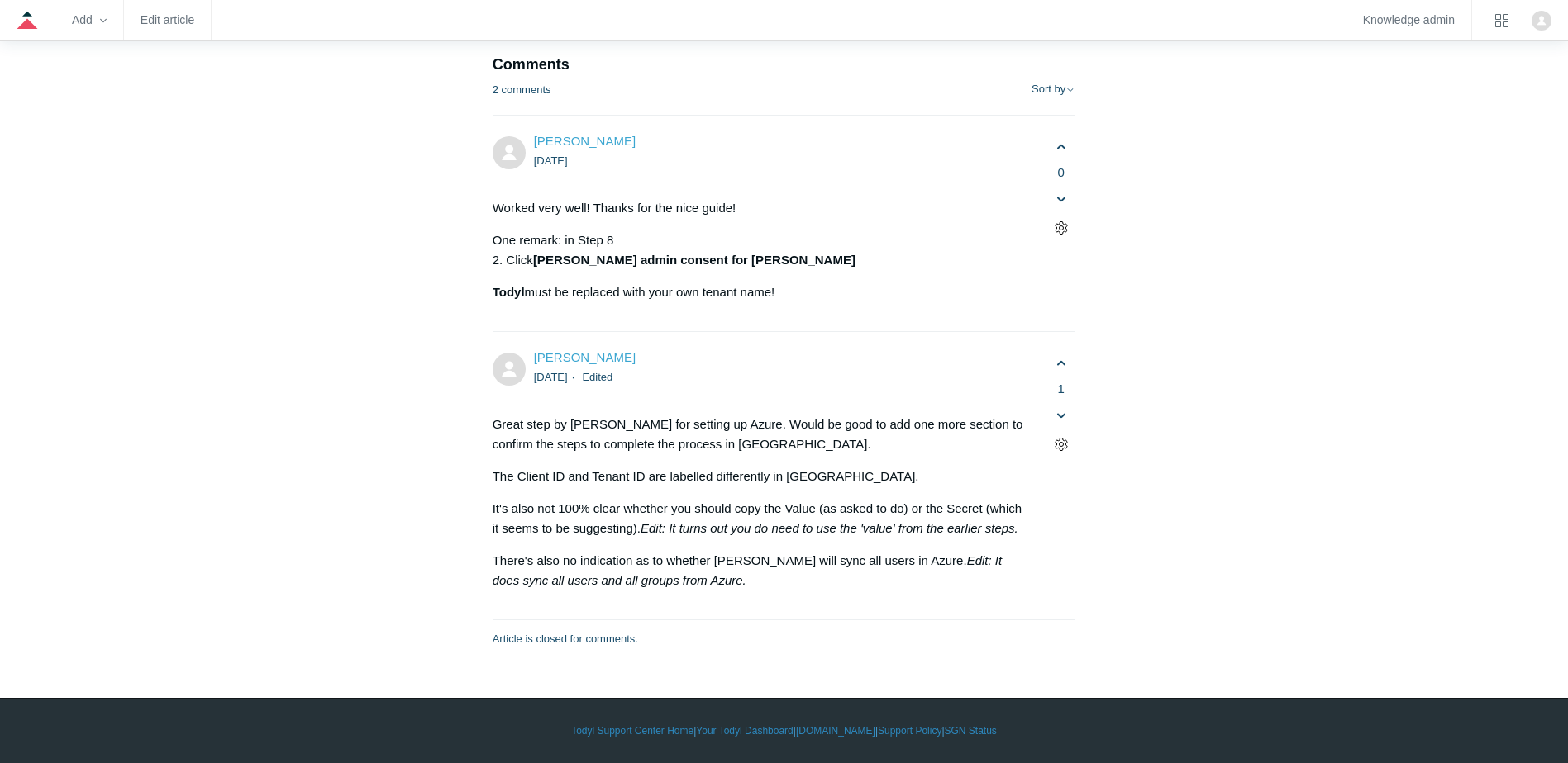
drag, startPoint x: 661, startPoint y: 224, endPoint x: 864, endPoint y: 244, distance: 204.0
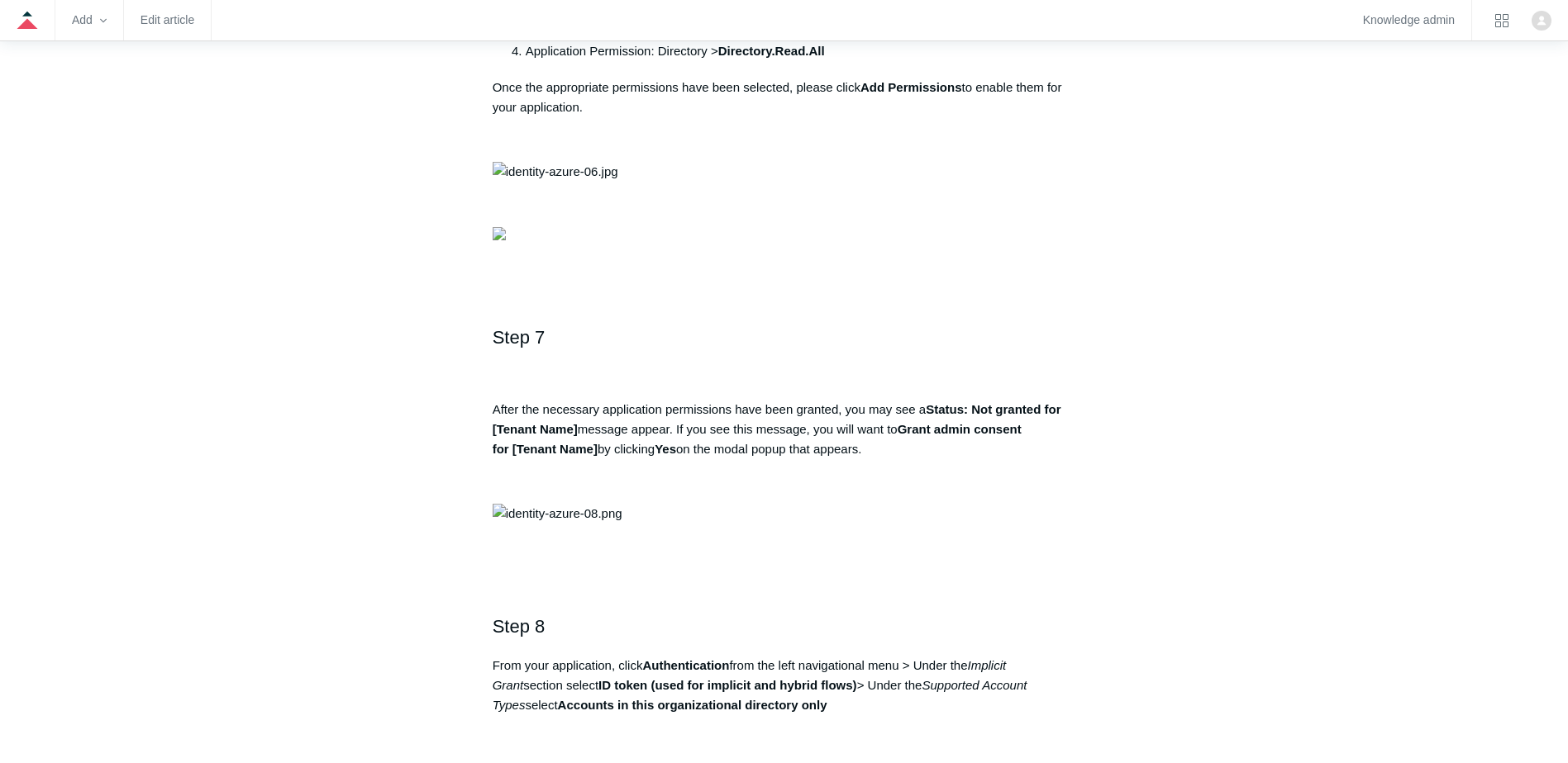
scroll to position [1404, 0]
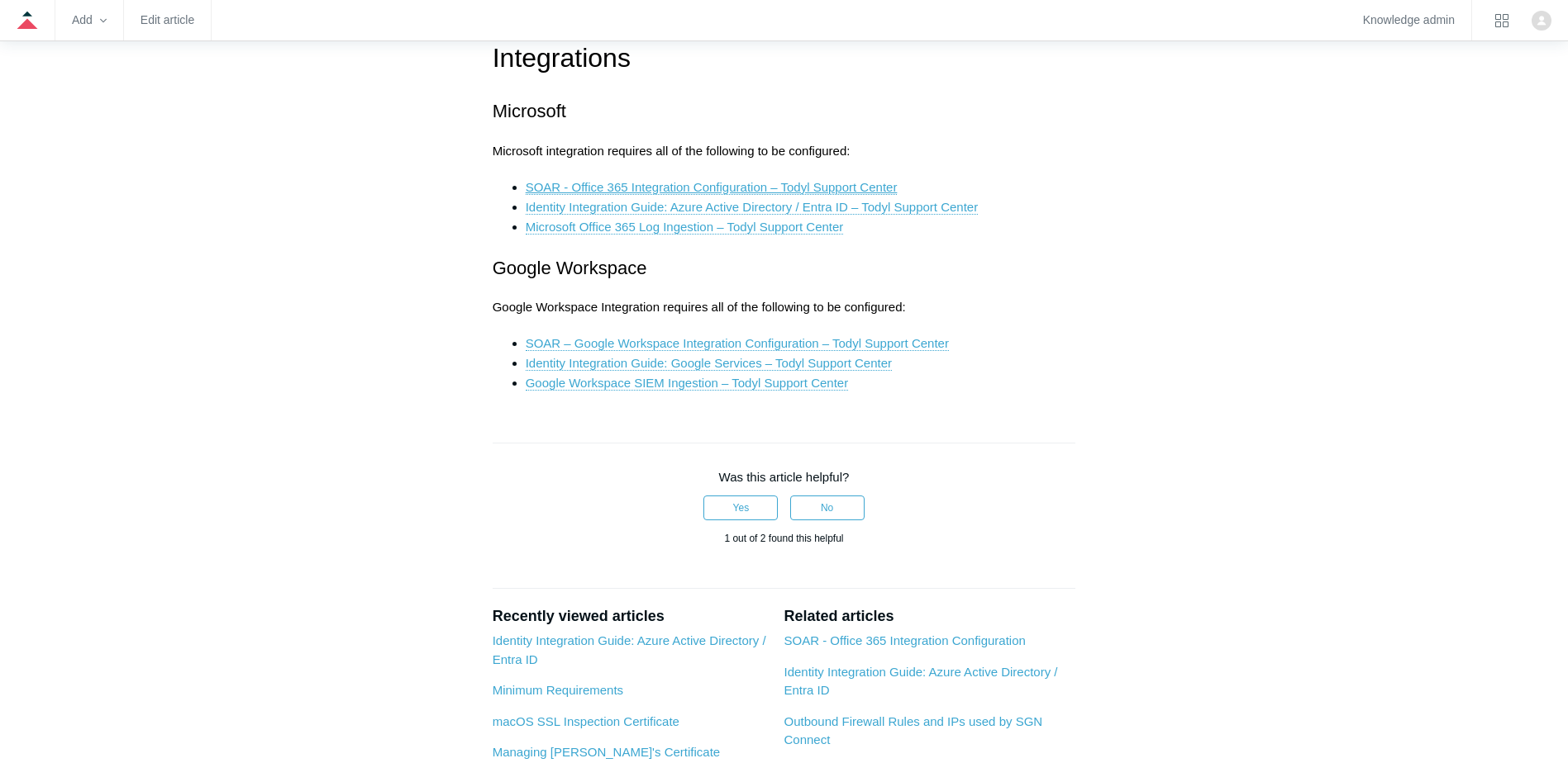
scroll to position [2347, 0]
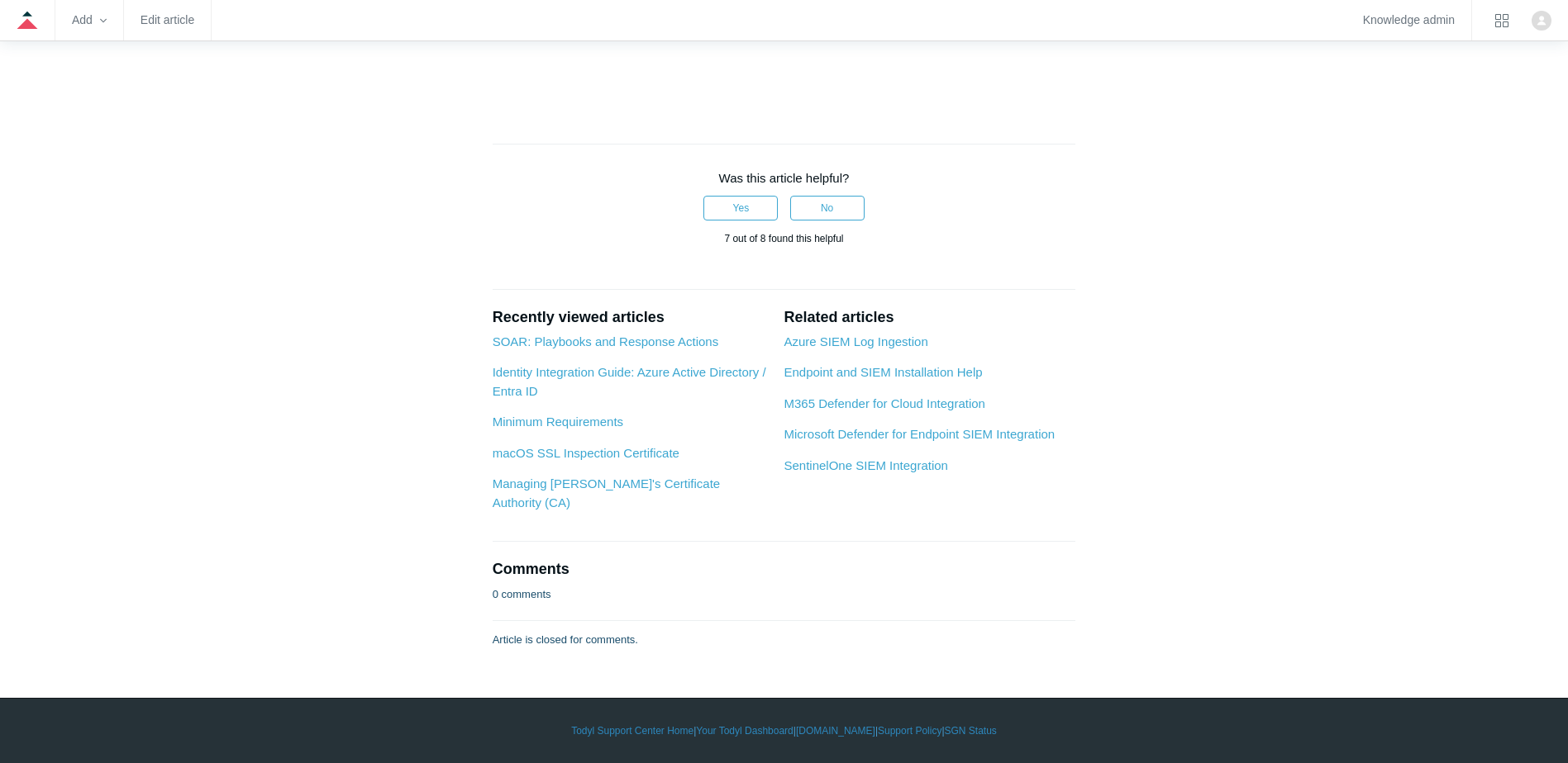
scroll to position [9086, 0]
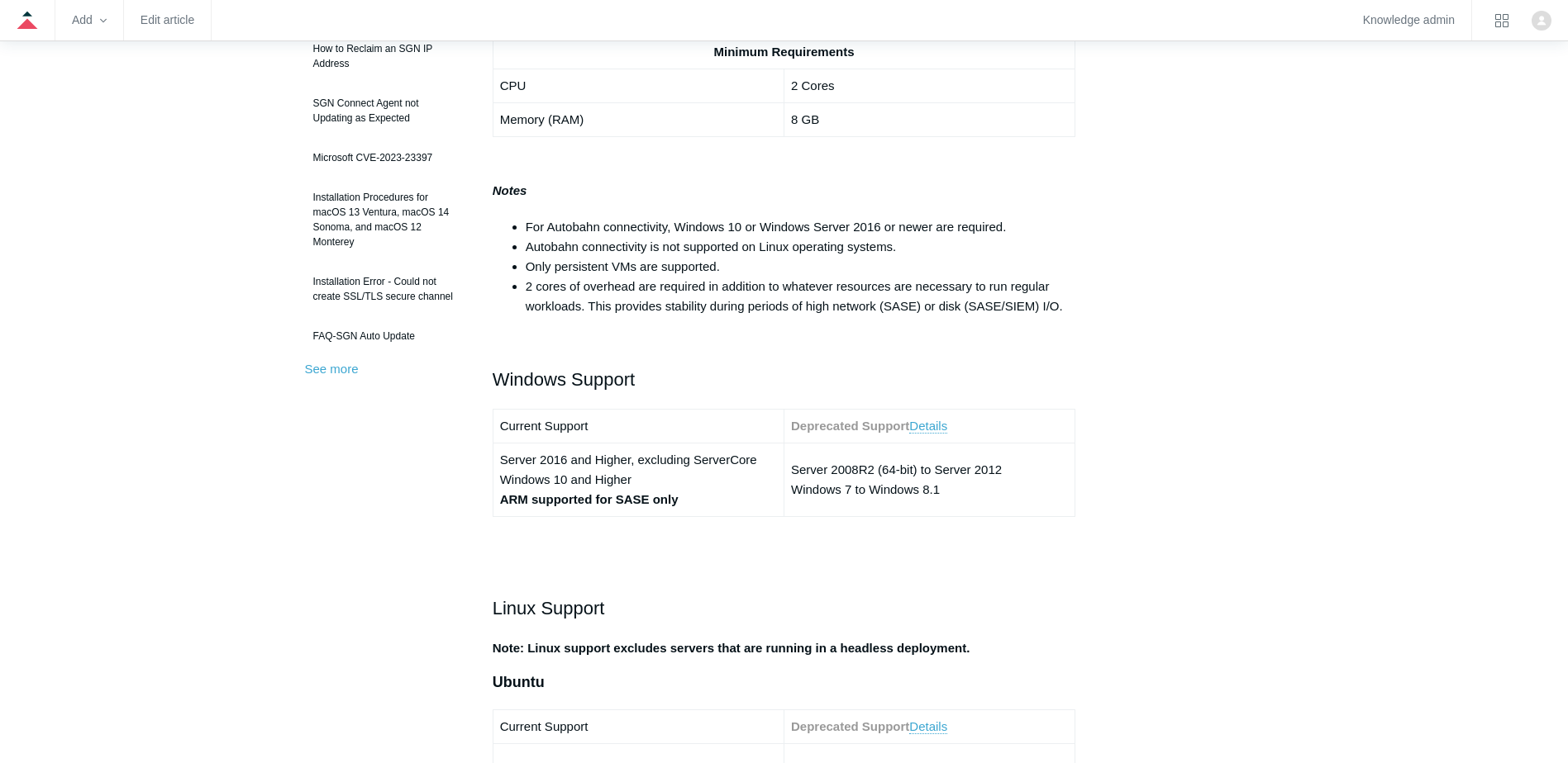
scroll to position [578, 0]
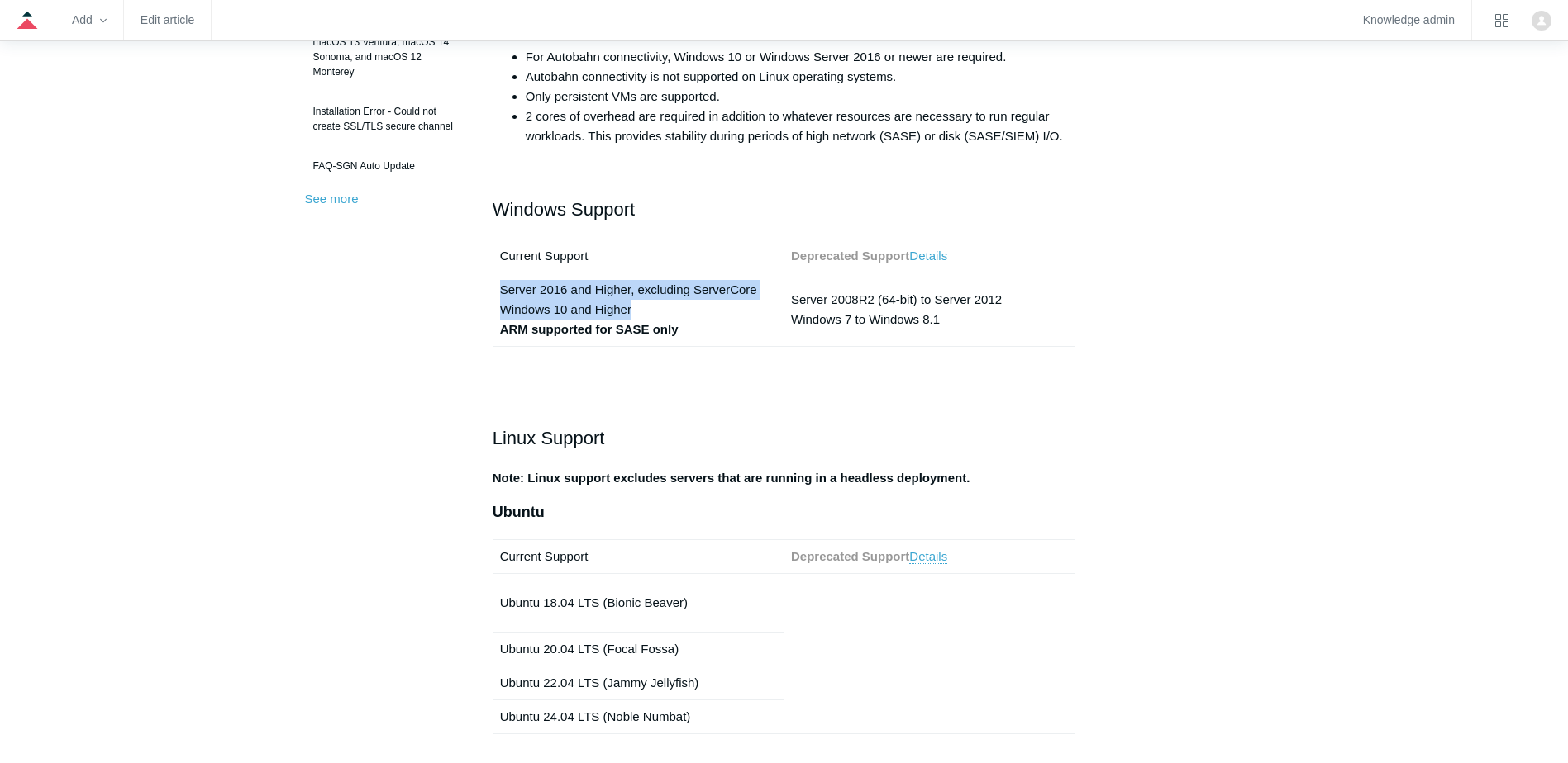
drag, startPoint x: 503, startPoint y: 289, endPoint x: 699, endPoint y: 317, distance: 198.0
click at [699, 317] on td "Server 2016 and Higher, excluding ServerCore Windows 10 and Higher ARM supporte…" at bounding box center [638, 310] width 291 height 73
drag, startPoint x: 699, startPoint y: 317, endPoint x: 668, endPoint y: 311, distance: 31.6
click at [668, 311] on td "Server 2016 and Higher, excluding ServerCore Windows 10 and Higher ARM supporte…" at bounding box center [638, 310] width 291 height 73
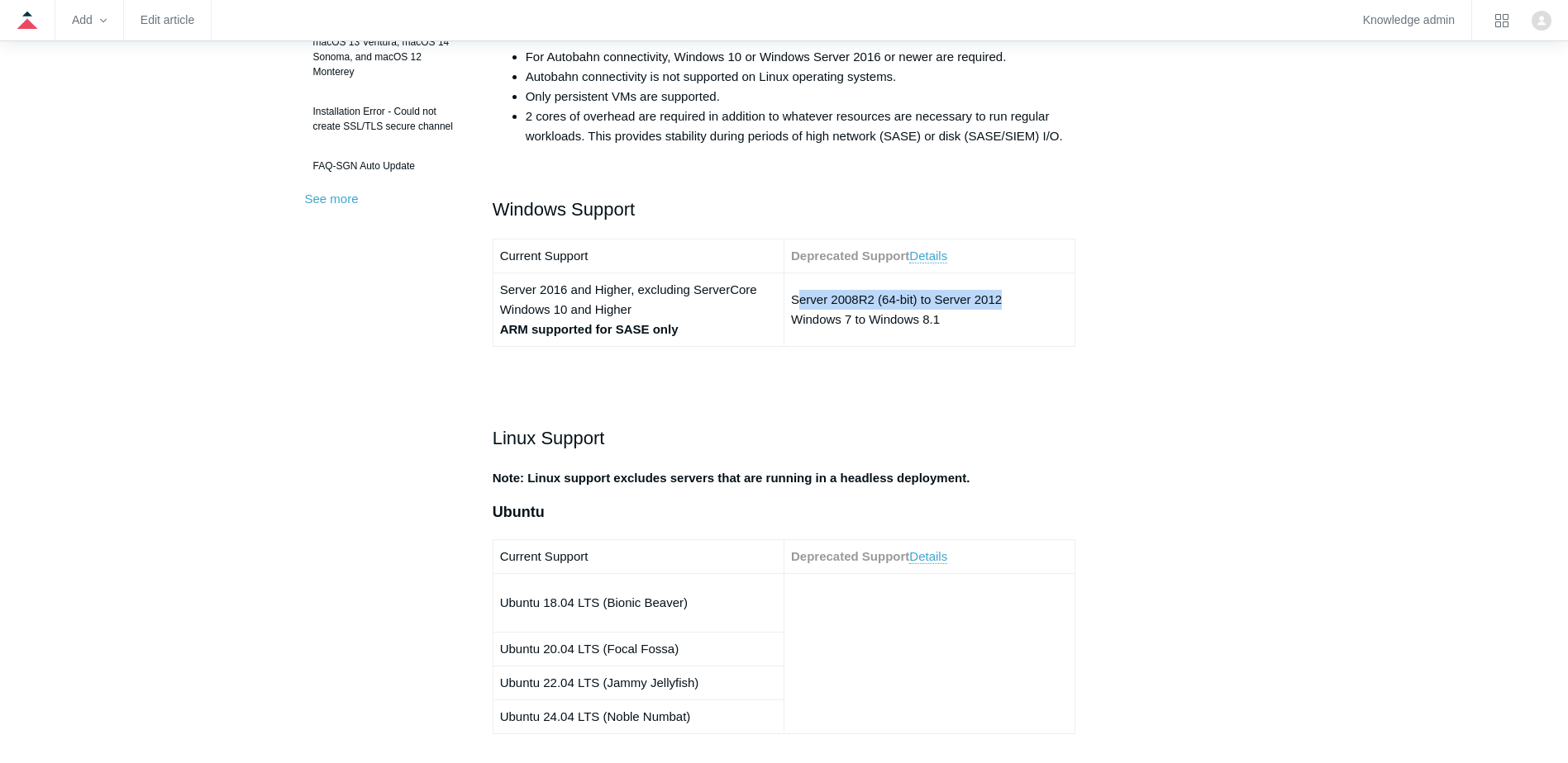
drag, startPoint x: 798, startPoint y: 300, endPoint x: 1016, endPoint y: 308, distance: 218.1
click at [1016, 308] on td "Server 2008R2 (64-bit) to Server 2012 Windows 7 to Windows 8.1" at bounding box center [929, 310] width 291 height 73
drag, startPoint x: 1016, startPoint y: 308, endPoint x: 979, endPoint y: 321, distance: 39.2
click at [979, 321] on td "Server 2008R2 (64-bit) to Server 2012 Windows 7 to Windows 8.1" at bounding box center [929, 310] width 291 height 73
drag, startPoint x: 1008, startPoint y: 297, endPoint x: 776, endPoint y: 287, distance: 232.2
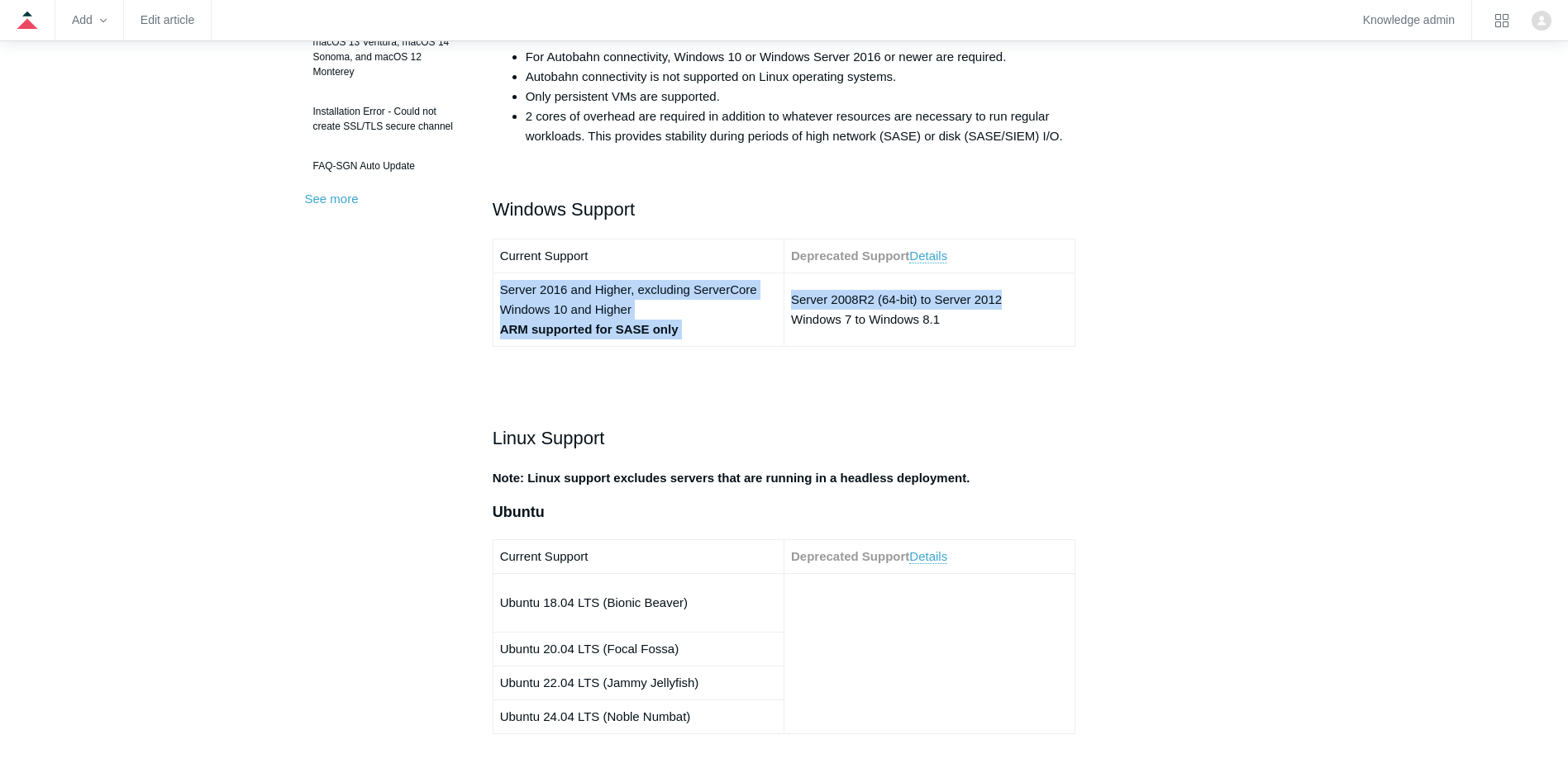
click at [776, 287] on tr "Server 2016 and Higher, excluding ServerCore Windows 10 and Higher ARM supporte…" at bounding box center [784, 310] width 583 height 73
drag, startPoint x: 776, startPoint y: 287, endPoint x: 813, endPoint y: 311, distance: 44.1
click at [813, 311] on td "Server 2008R2 (64-bit) to Server 2012 Windows 7 to Windows 8.1" at bounding box center [929, 310] width 291 height 73
